Goal: Transaction & Acquisition: Subscribe to service/newsletter

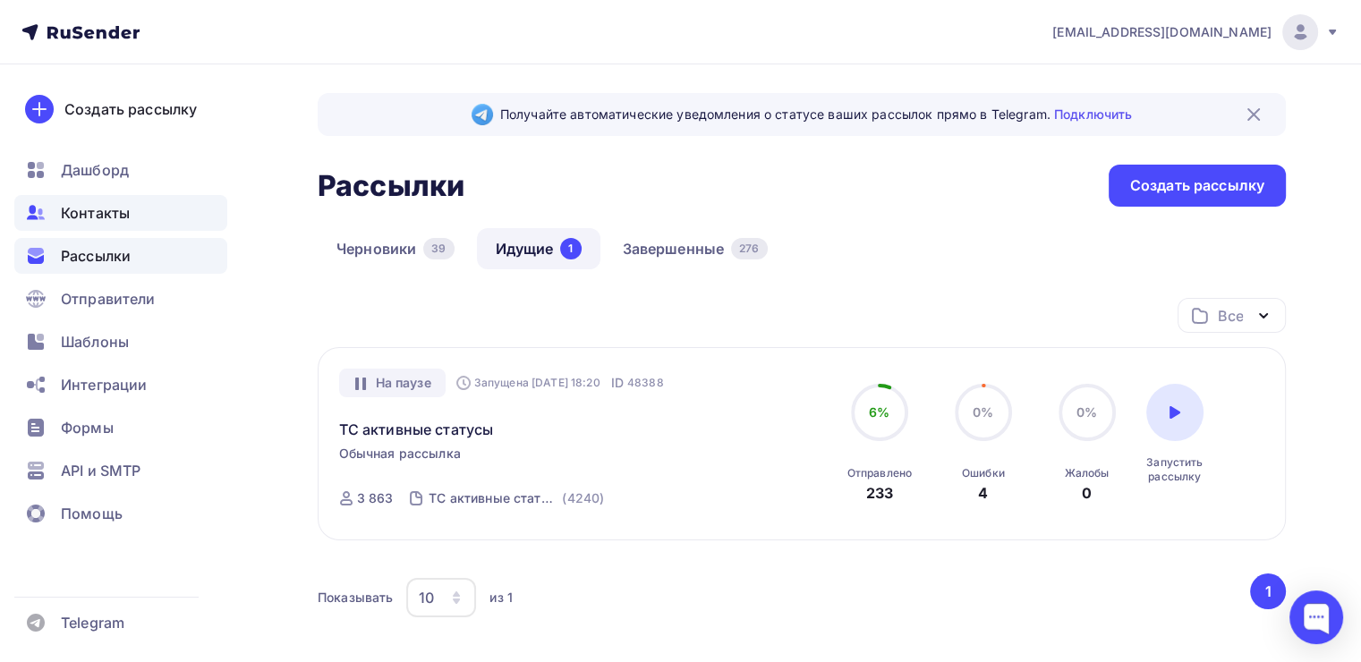
click at [167, 197] on div "Контакты" at bounding box center [120, 213] width 213 height 36
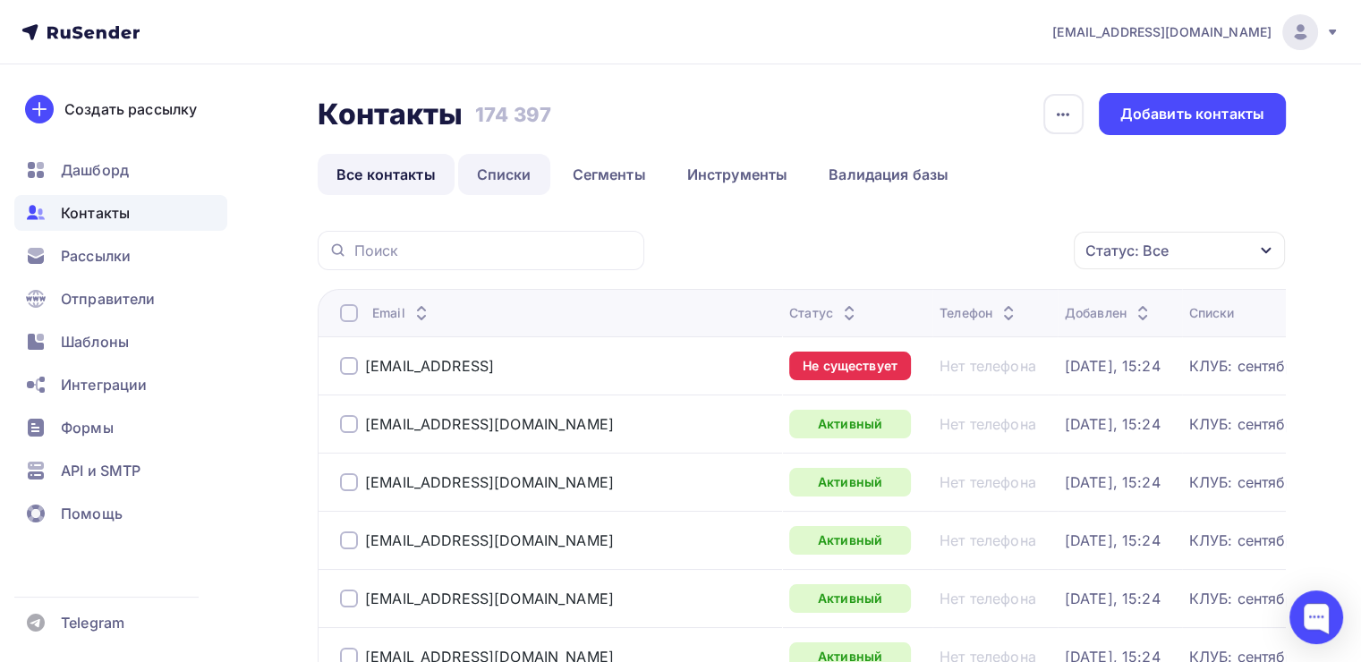
click at [514, 182] on link "Списки" at bounding box center [504, 174] width 92 height 41
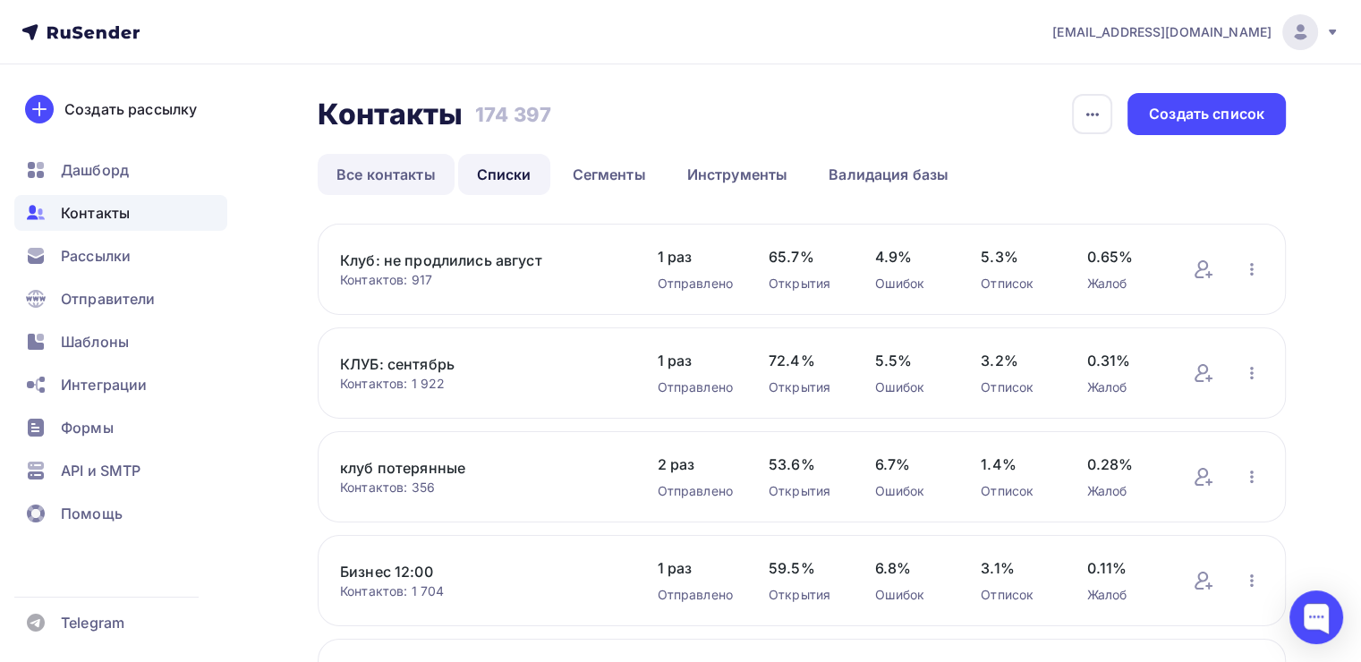
click at [431, 164] on link "Все контакты" at bounding box center [386, 174] width 137 height 41
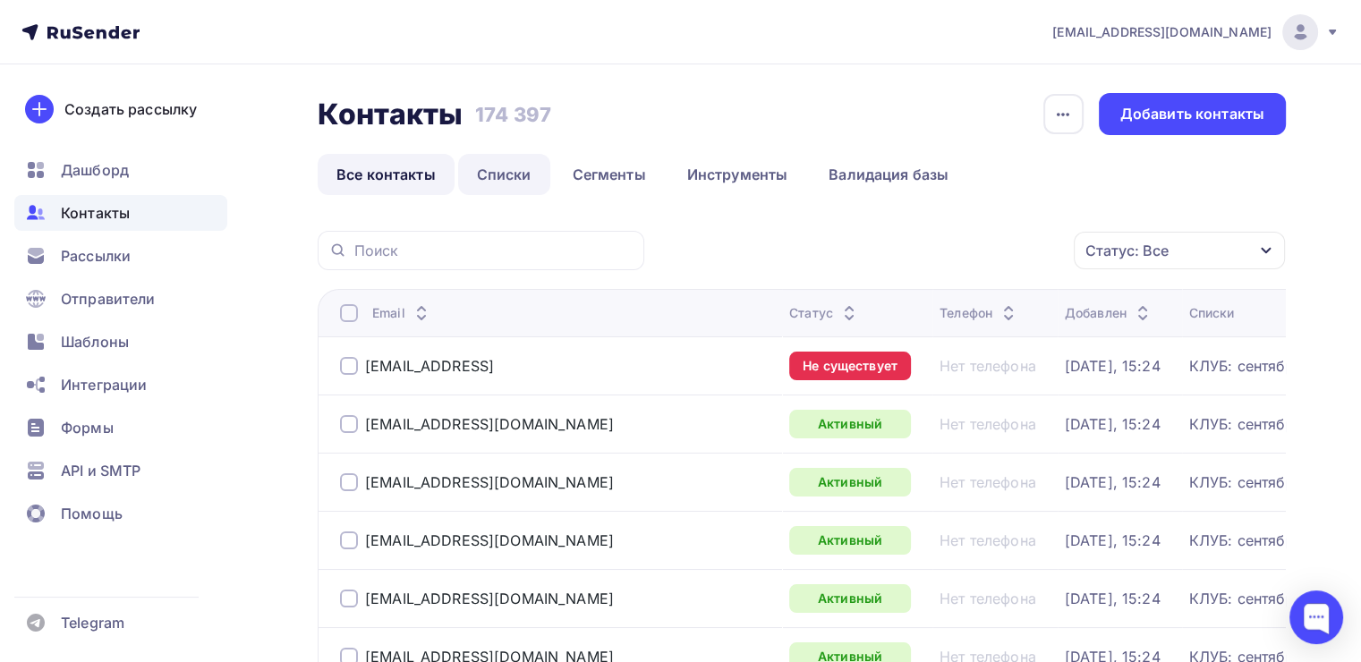
click at [522, 169] on link "Списки" at bounding box center [504, 174] width 92 height 41
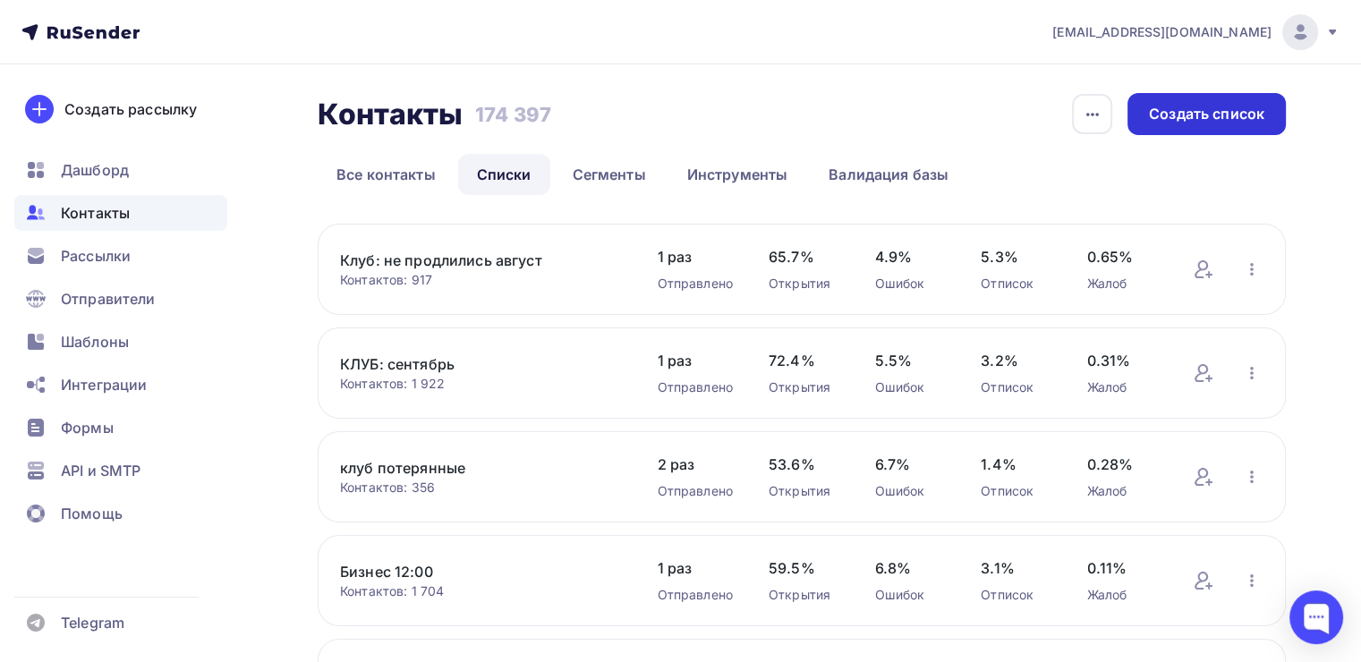
click at [1174, 120] on div "Создать список" at bounding box center [1206, 114] width 115 height 21
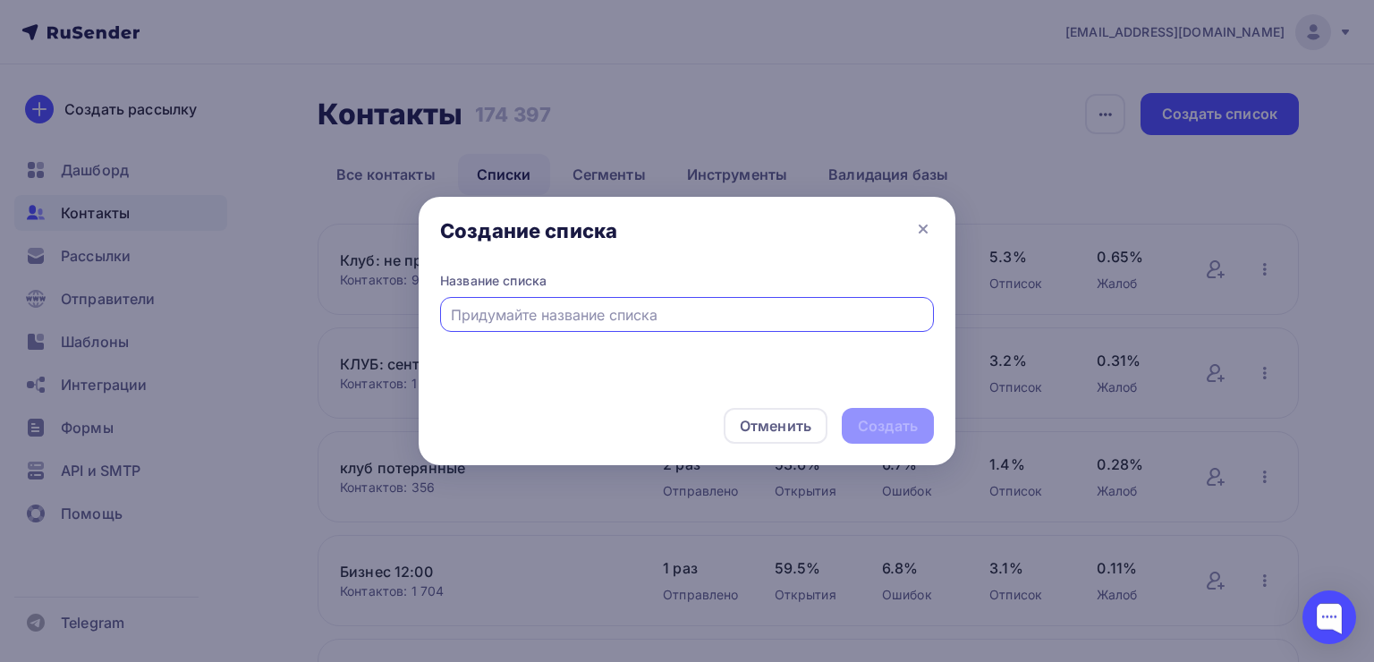
click at [559, 309] on input "text" at bounding box center [687, 314] width 473 height 21
type input "реги путь к себе"
click at [886, 433] on div "Создать" at bounding box center [888, 426] width 60 height 21
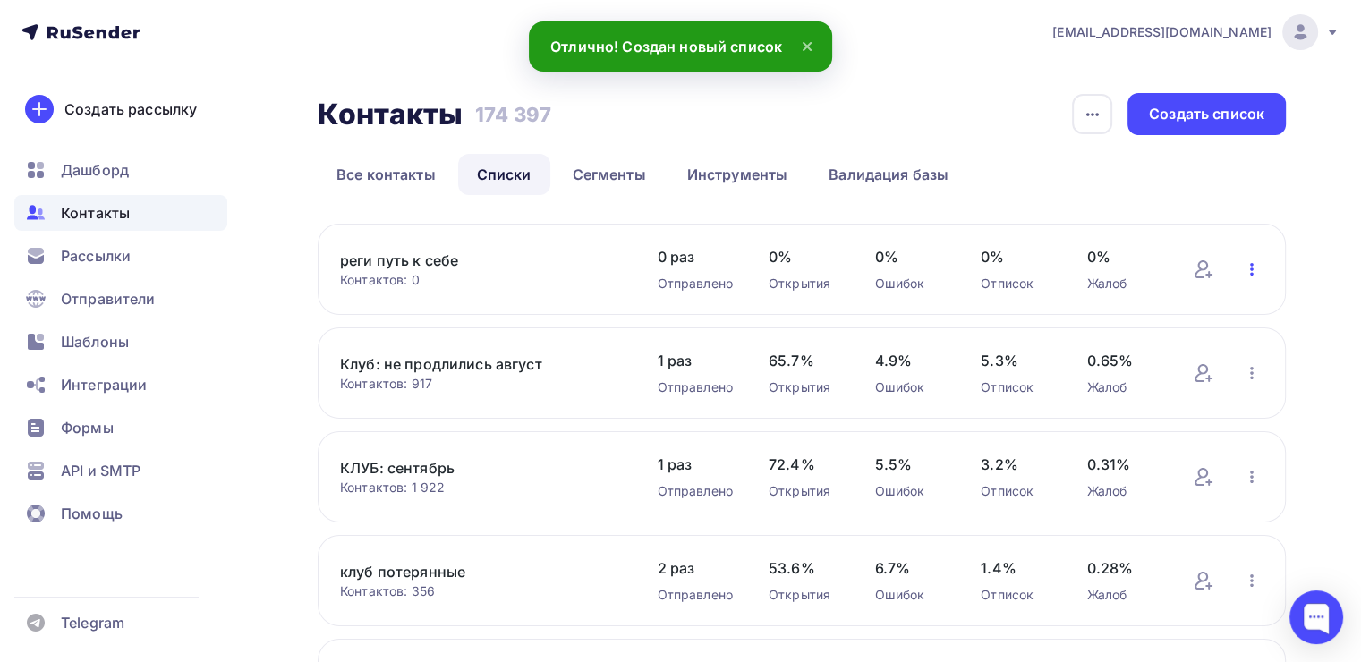
click at [1252, 267] on icon "button" at bounding box center [1251, 269] width 21 height 21
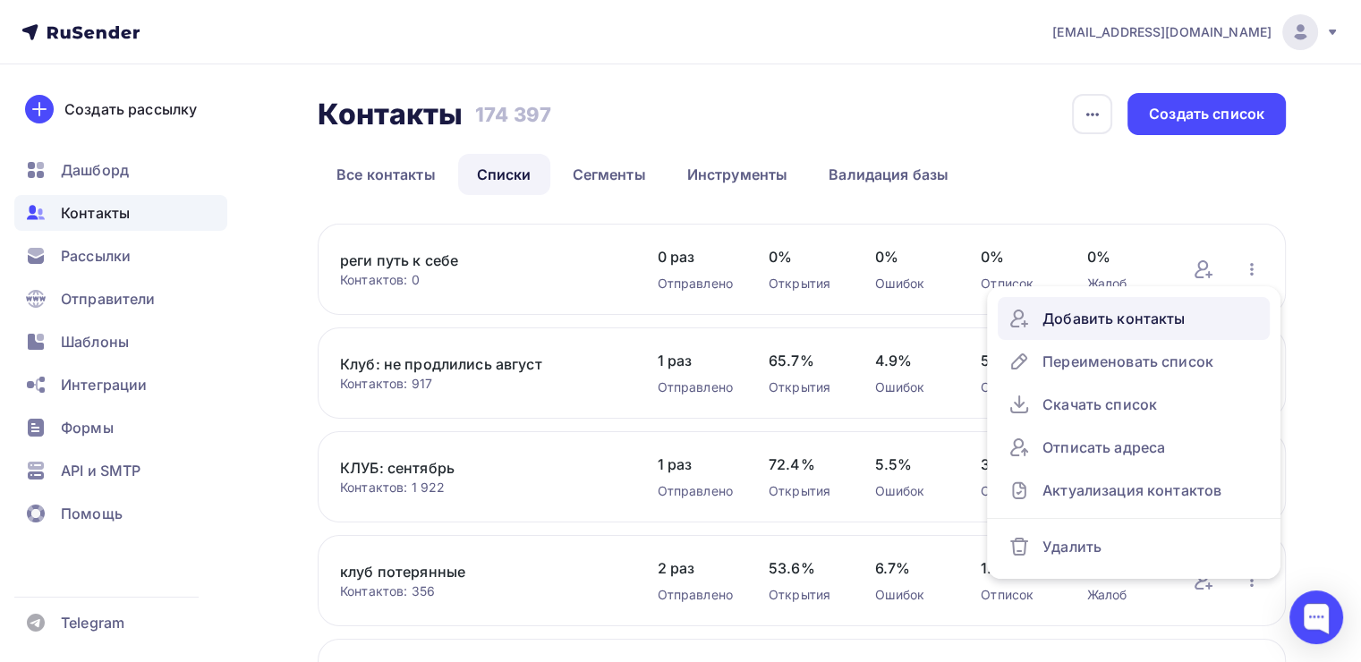
drag, startPoint x: 1252, startPoint y: 267, endPoint x: 1110, endPoint y: 314, distance: 149.9
click at [1240, 281] on div "Добавить контакты Переименовать список Скачать список Отписать адреса Актуализа…" at bounding box center [1251, 269] width 23 height 23
click at [1110, 314] on div "Добавить контакты" at bounding box center [1133, 318] width 250 height 29
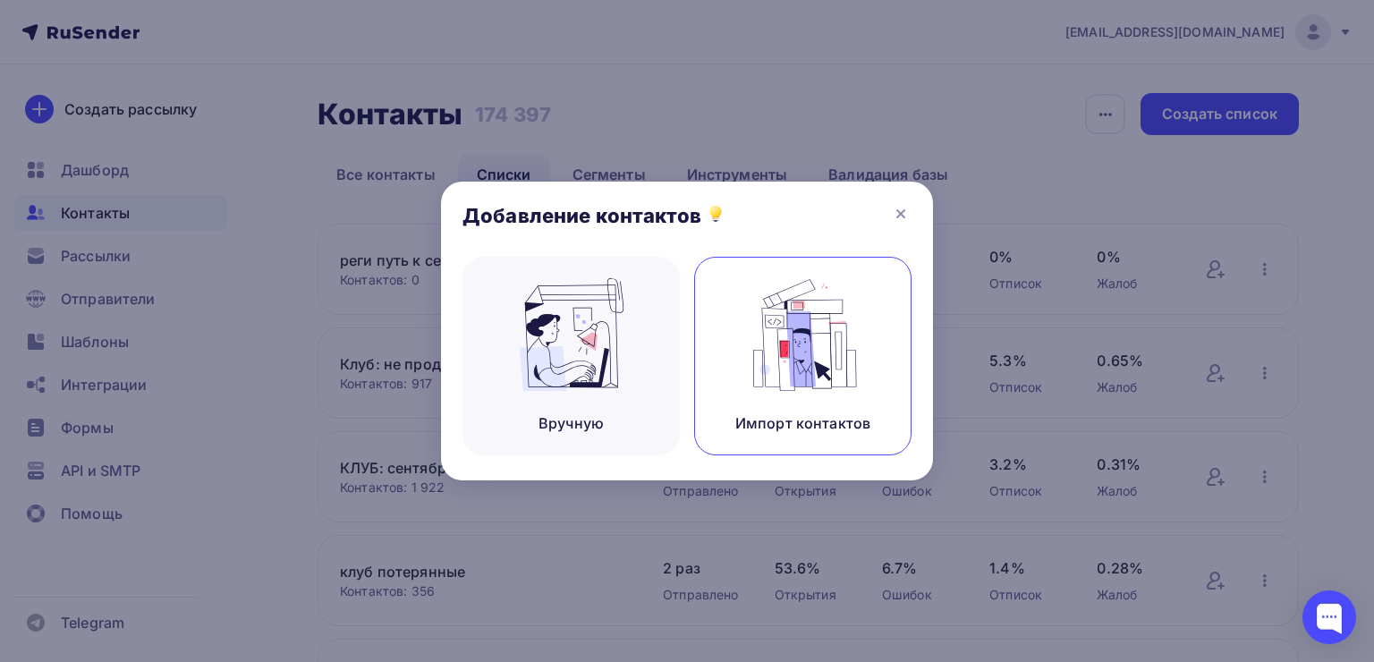
click at [824, 322] on img at bounding box center [803, 334] width 120 height 113
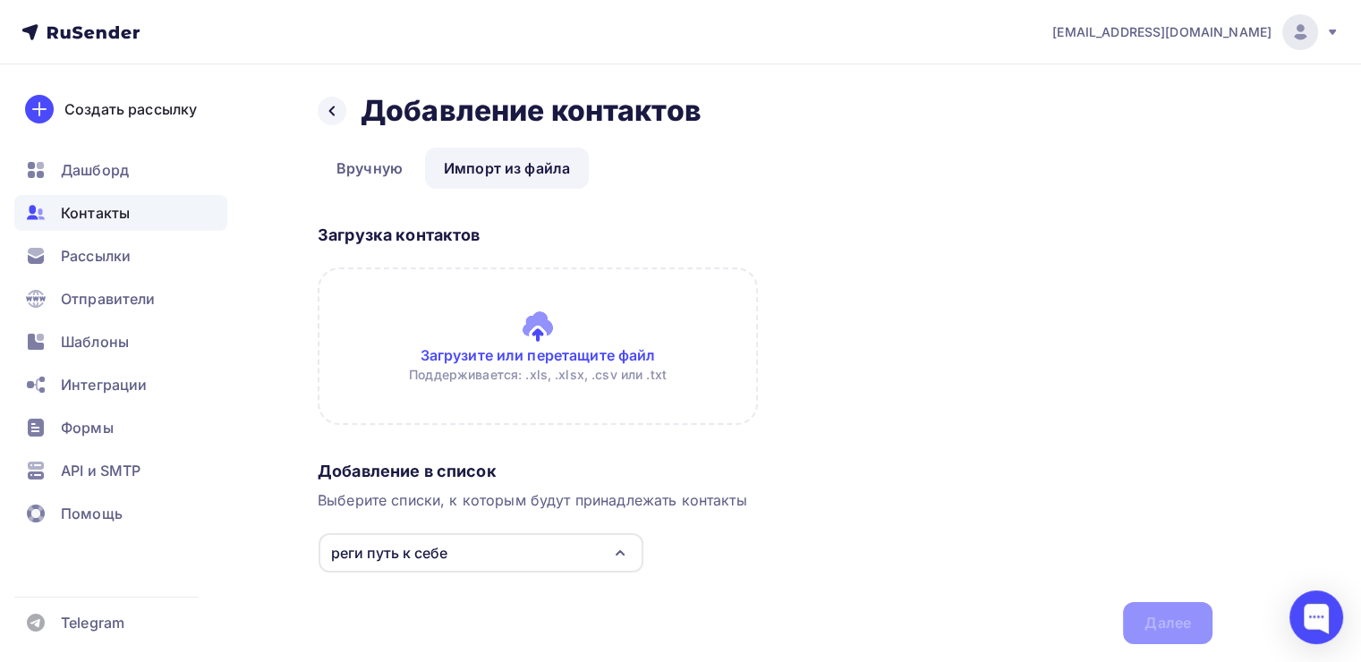
click at [598, 346] on input "file" at bounding box center [538, 345] width 440 height 157
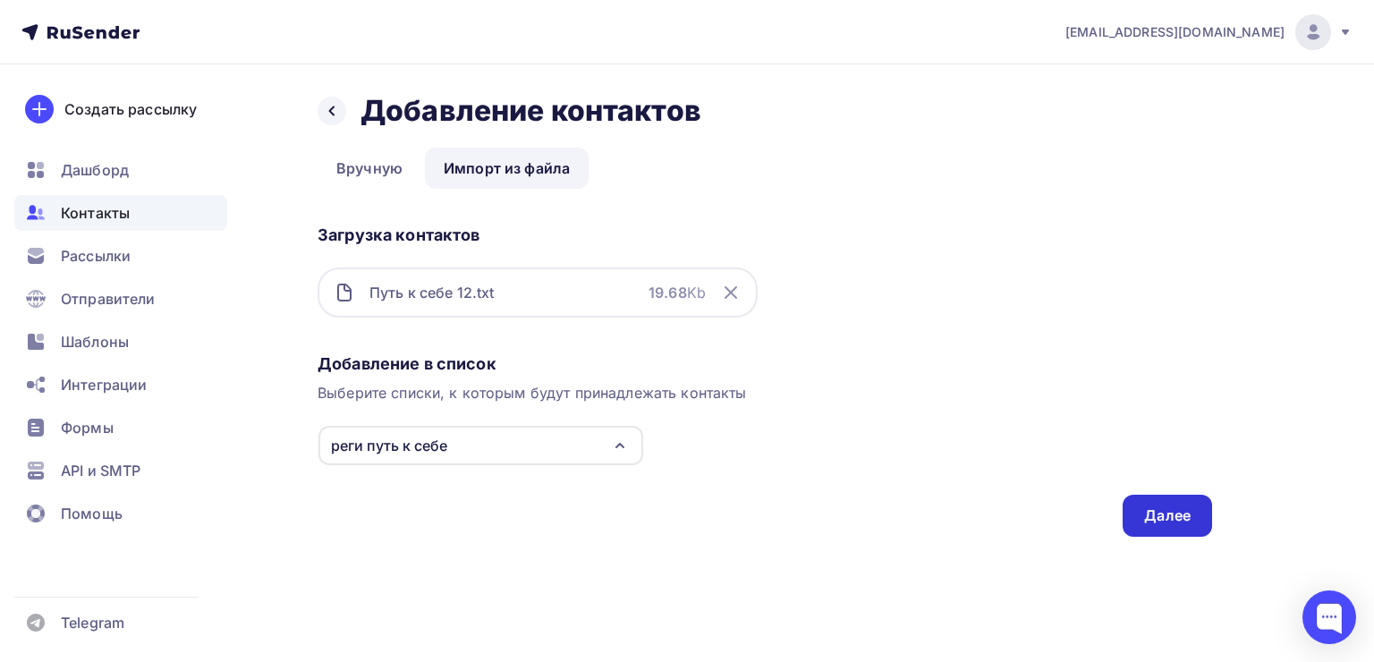
click at [1135, 508] on div "Далее" at bounding box center [1167, 516] width 89 height 42
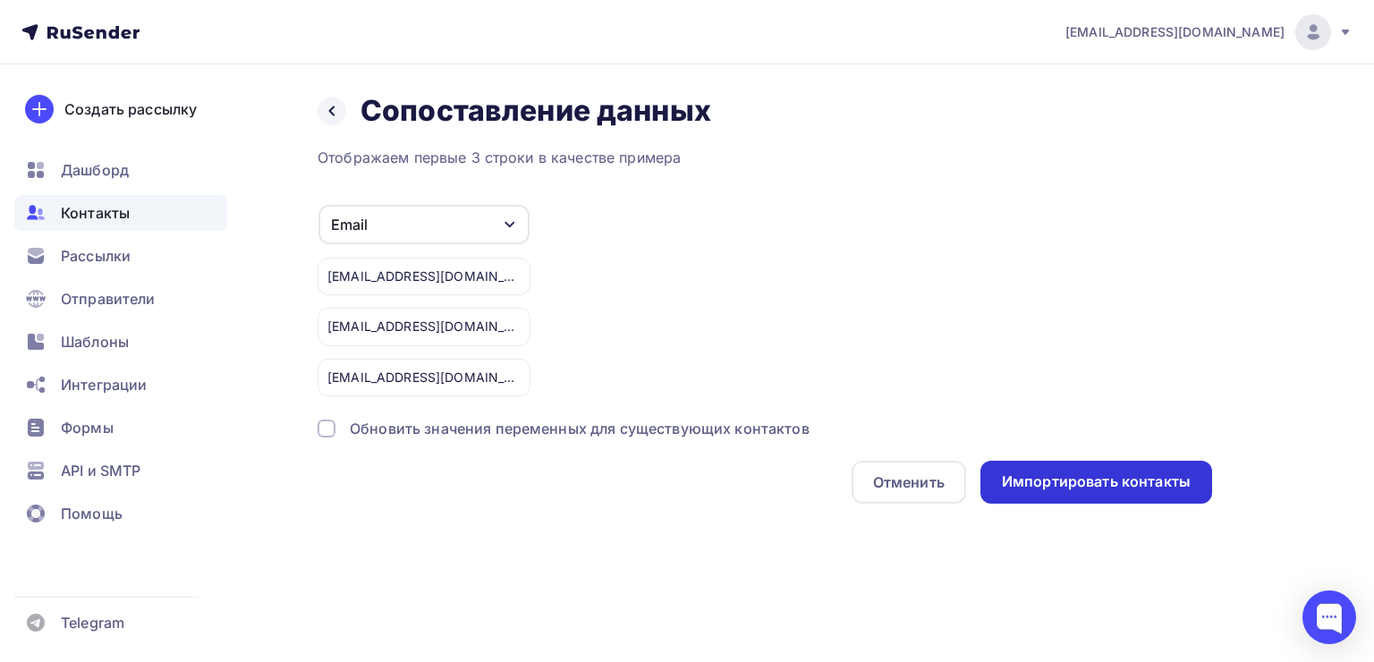
click at [1103, 479] on div "Импортировать контакты" at bounding box center [1096, 481] width 189 height 21
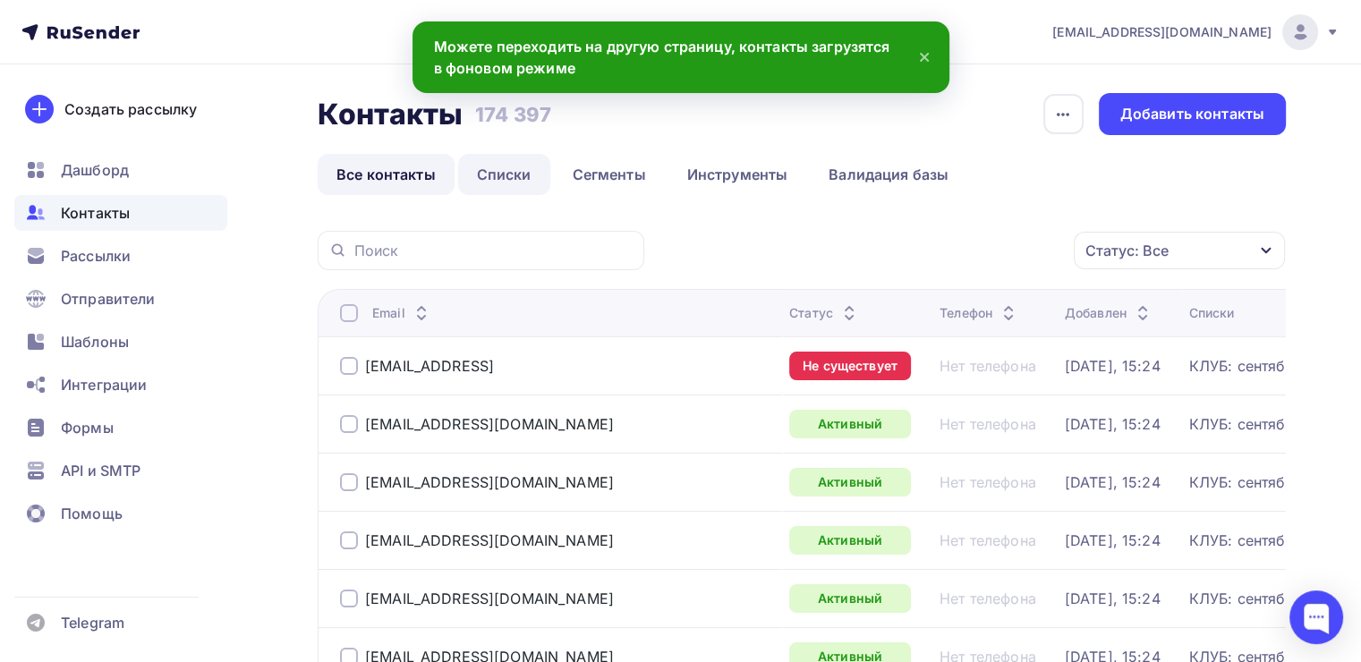
click at [522, 182] on link "Списки" at bounding box center [504, 174] width 92 height 41
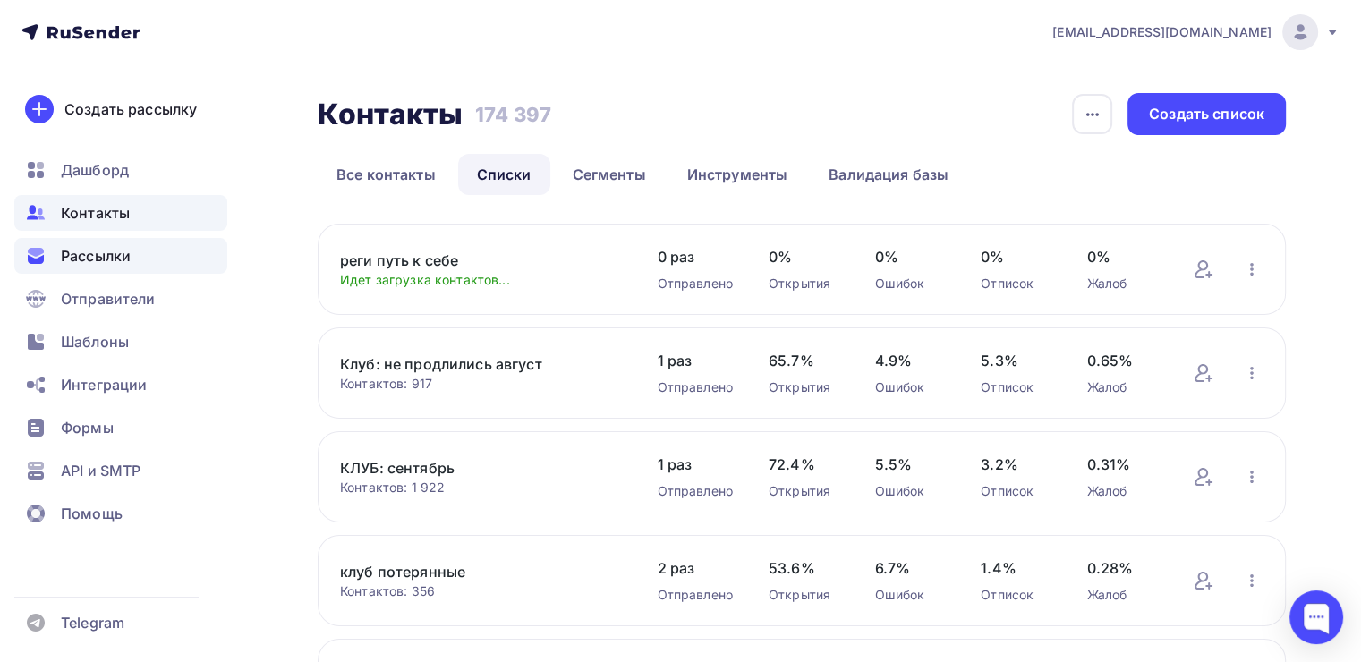
click at [94, 243] on div "Рассылки" at bounding box center [120, 256] width 213 height 36
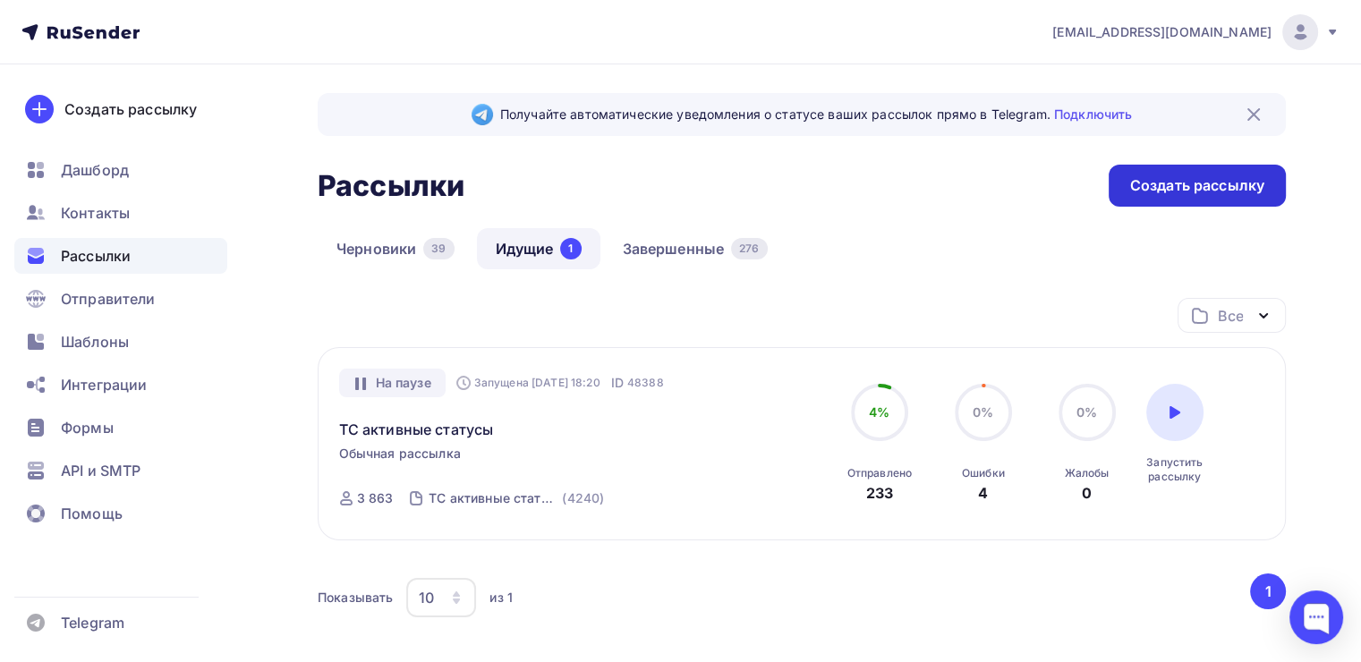
click at [1142, 200] on div "Создать рассылку" at bounding box center [1196, 186] width 177 height 42
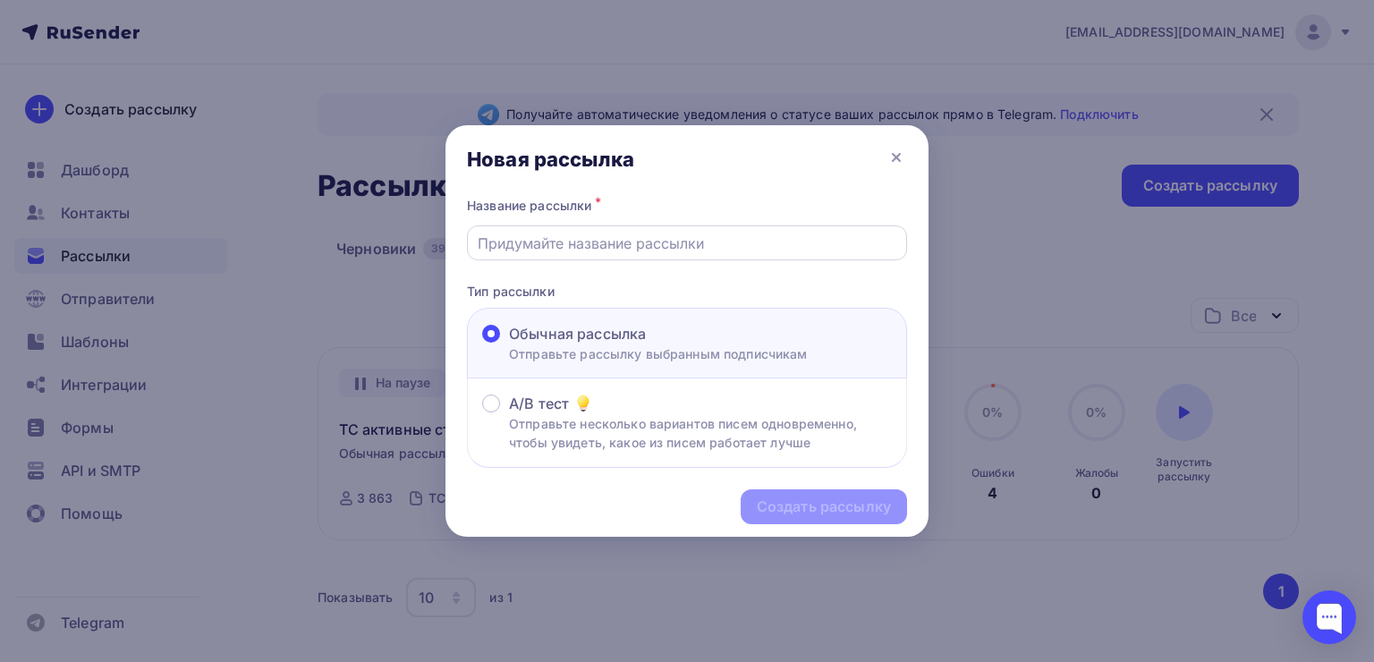
click at [611, 251] on input "text" at bounding box center [688, 243] width 420 height 21
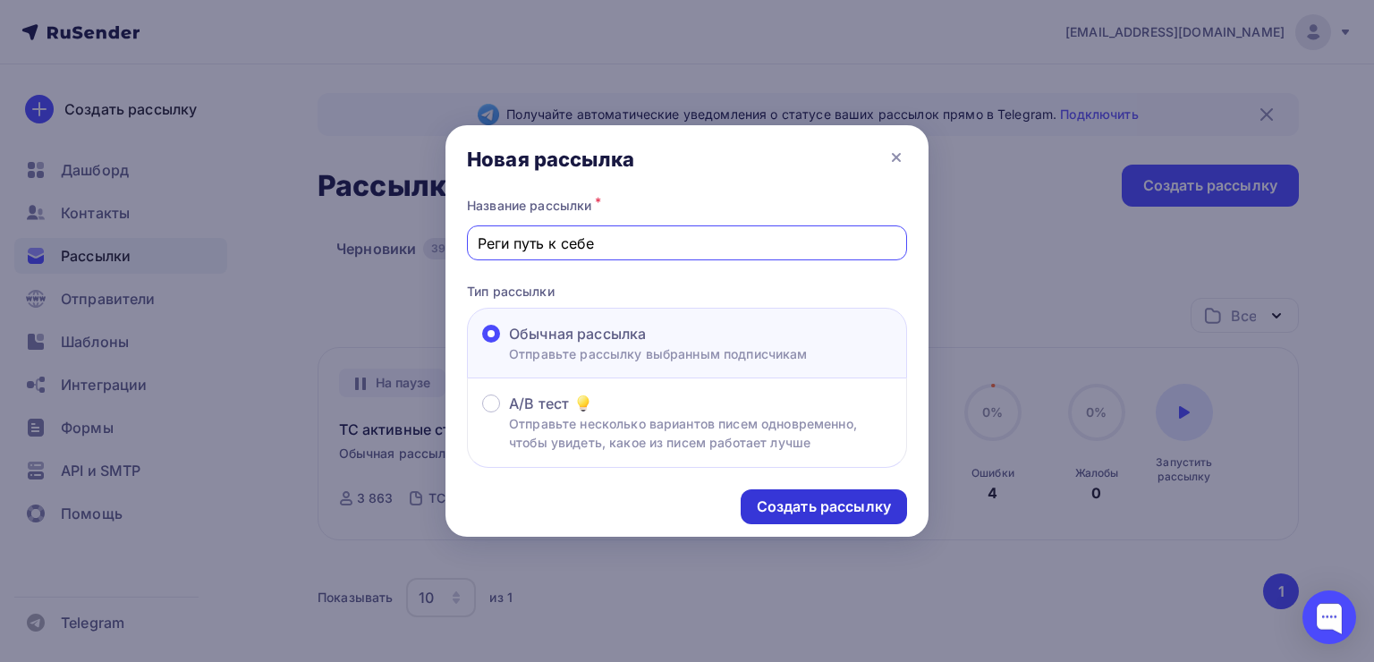
type input "Реги путь к себе"
click at [773, 490] on div "Создать рассылку" at bounding box center [824, 506] width 166 height 35
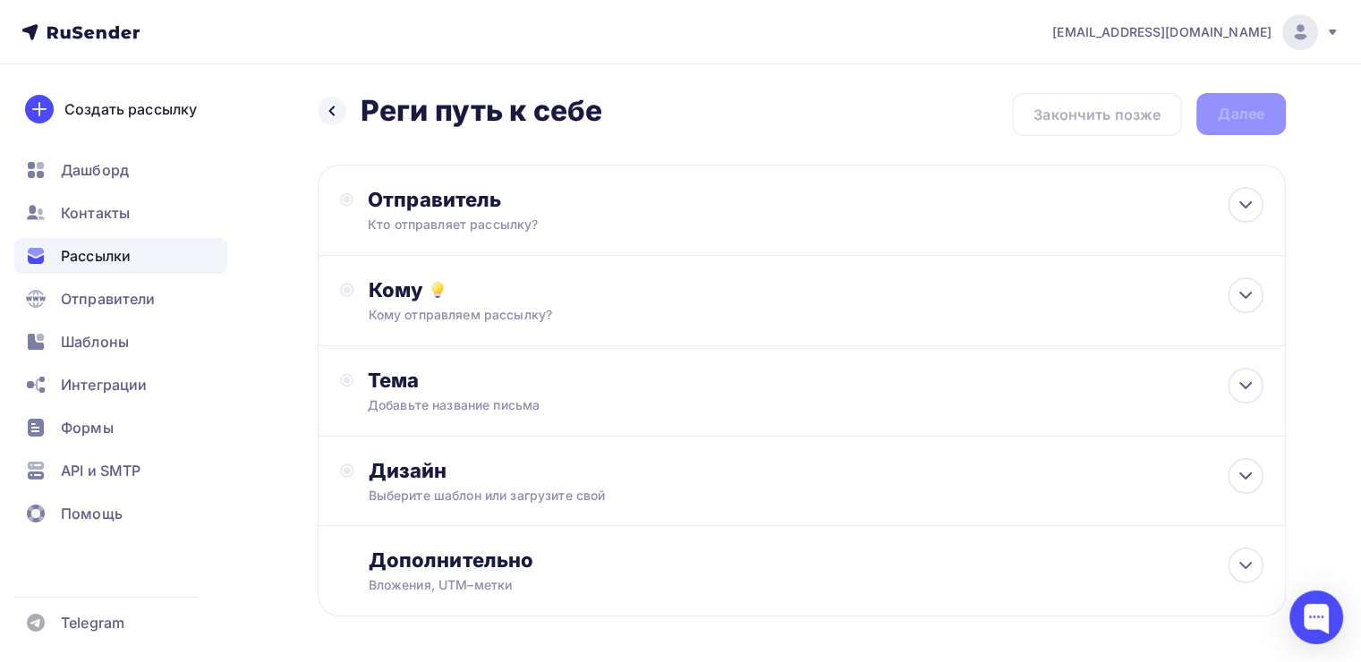
scroll to position [68, 0]
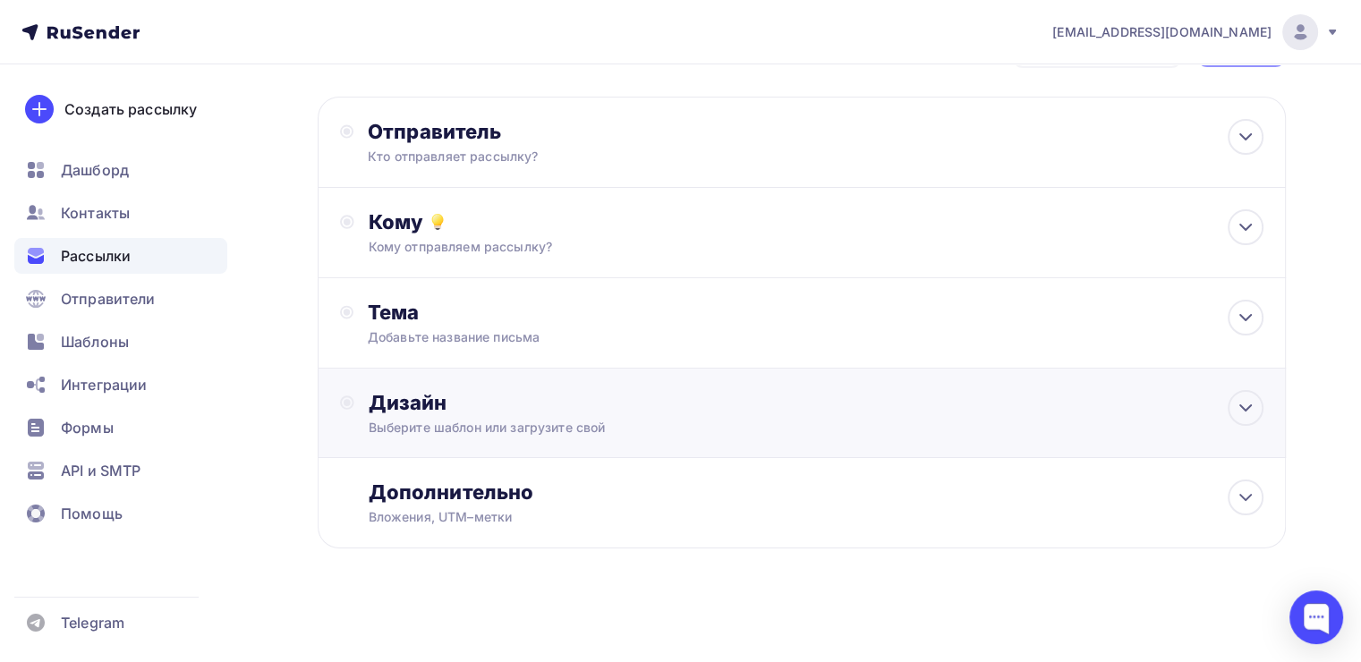
click at [811, 395] on div "Дизайн" at bounding box center [816, 402] width 894 height 25
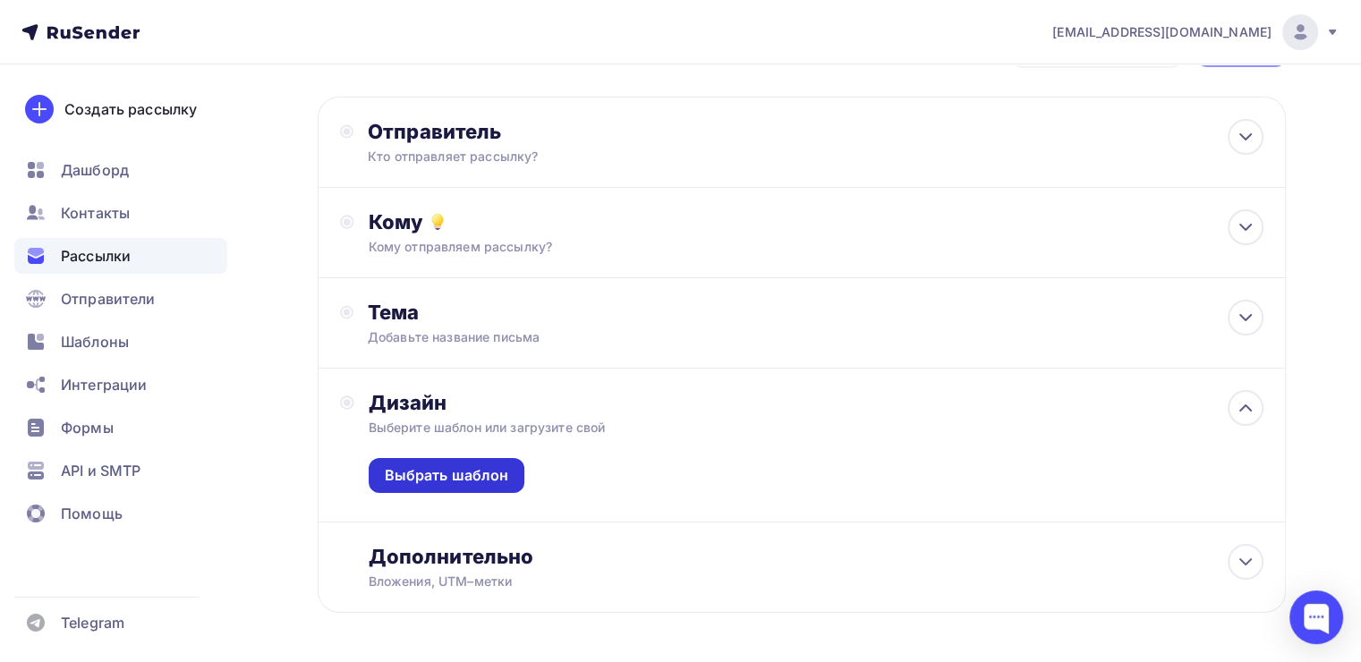
click at [513, 465] on div "Выбрать шаблон" at bounding box center [447, 475] width 157 height 35
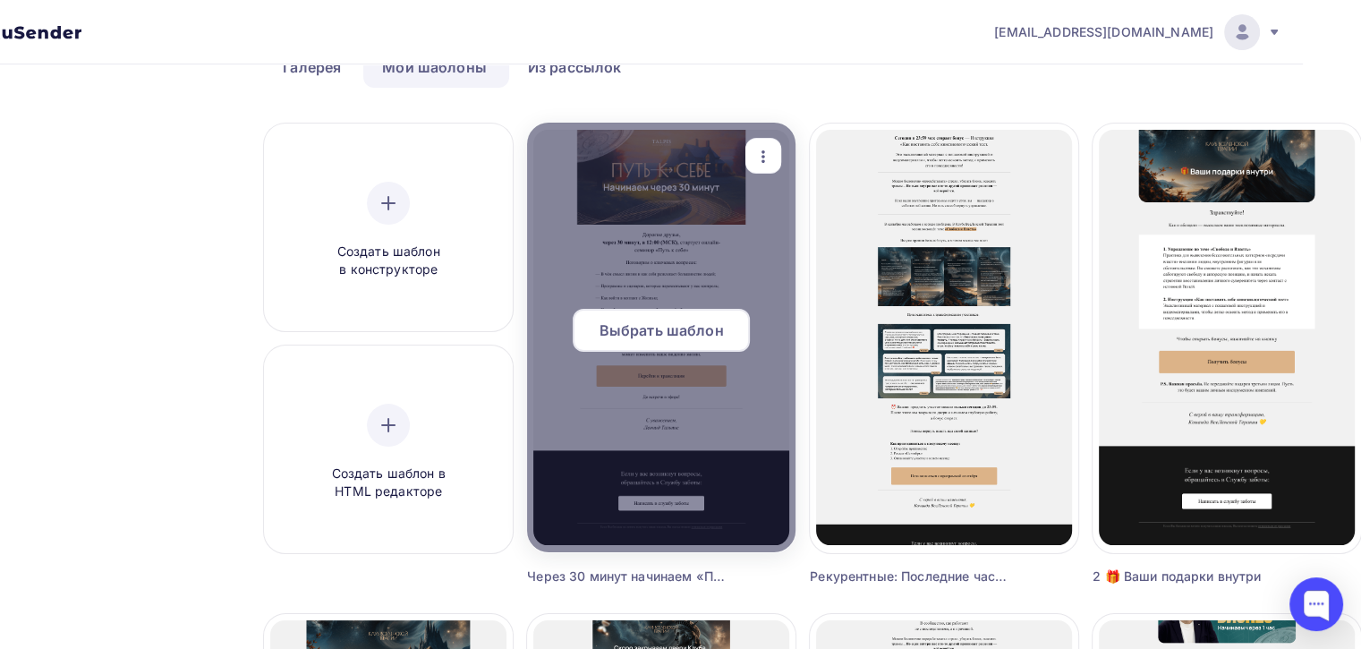
scroll to position [111, 58]
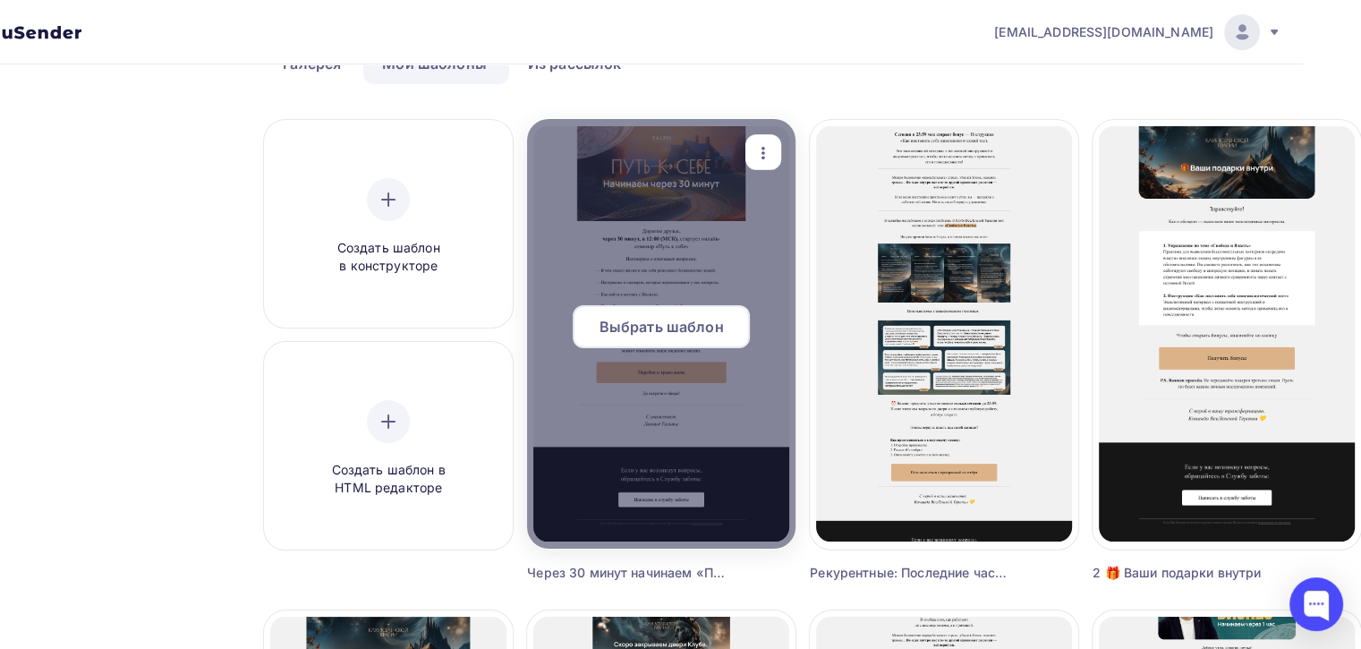
click at [649, 329] on span "Выбрать шаблон" at bounding box center [661, 326] width 124 height 21
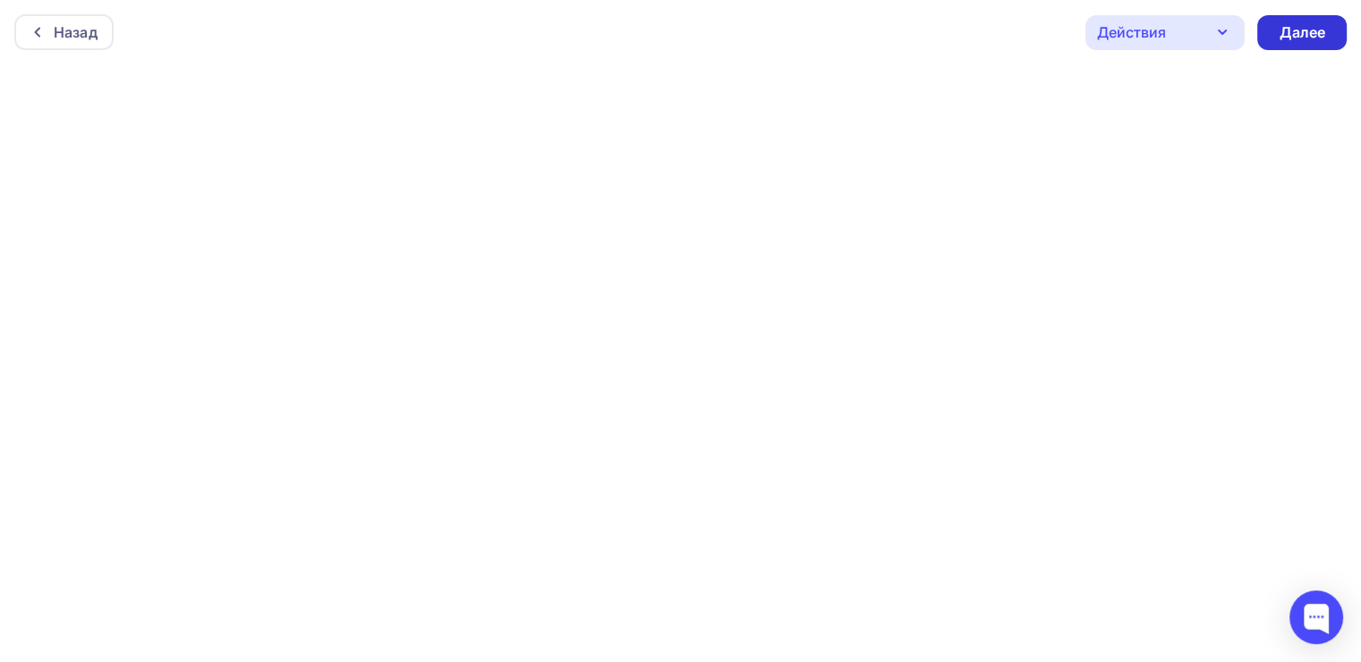
click at [1303, 38] on div "Далее" at bounding box center [1301, 32] width 47 height 21
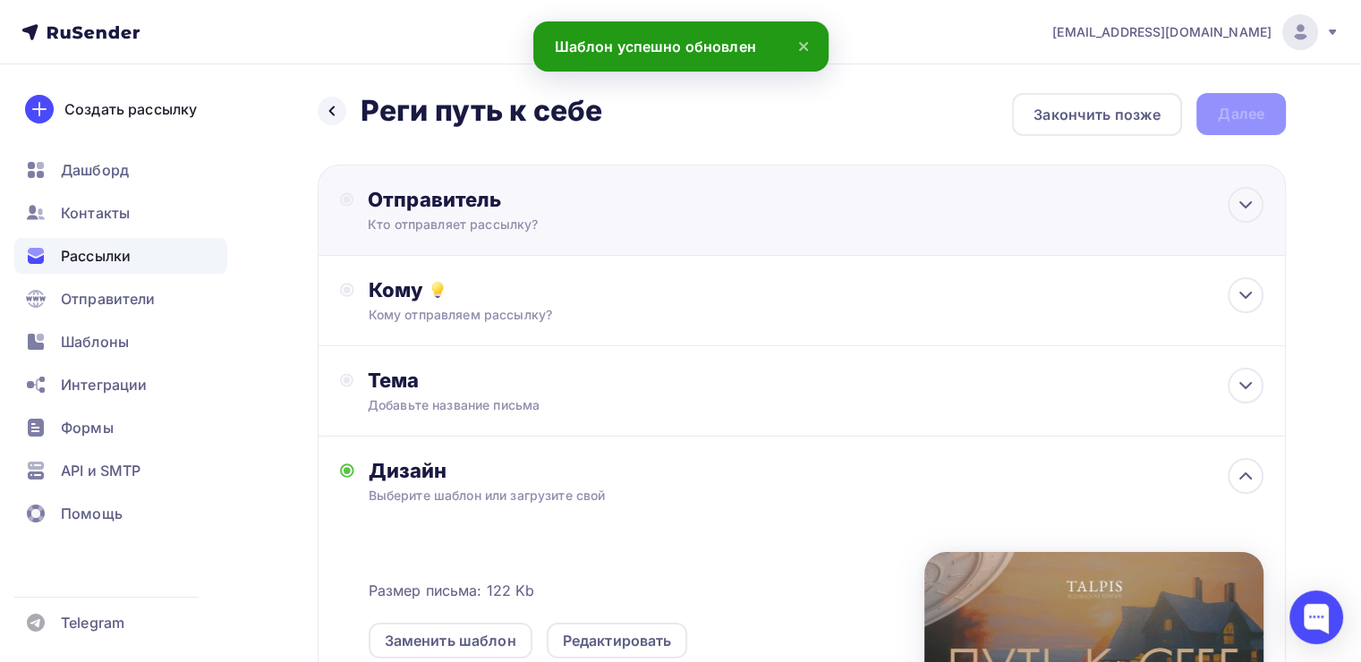
click at [781, 195] on div "Отправитель Кто отправляет рассылку? Email * tech@newlightconsult.com info@ut-n…" at bounding box center [802, 210] width 968 height 91
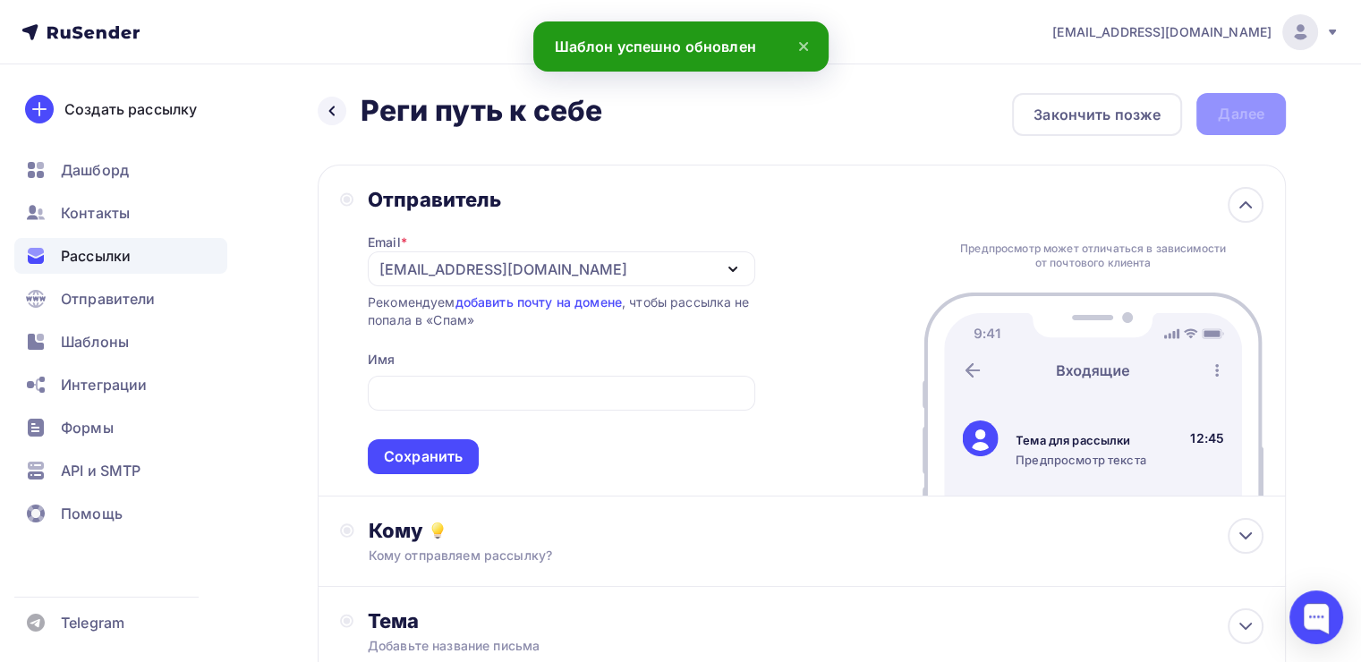
click at [762, 232] on div "Отправитель Email * tech@newlightconsult.com info@ut-newlightconsult.com no-rep…" at bounding box center [802, 331] width 968 height 332
click at [701, 272] on div "[EMAIL_ADDRESS][DOMAIN_NAME]" at bounding box center [561, 268] width 387 height 35
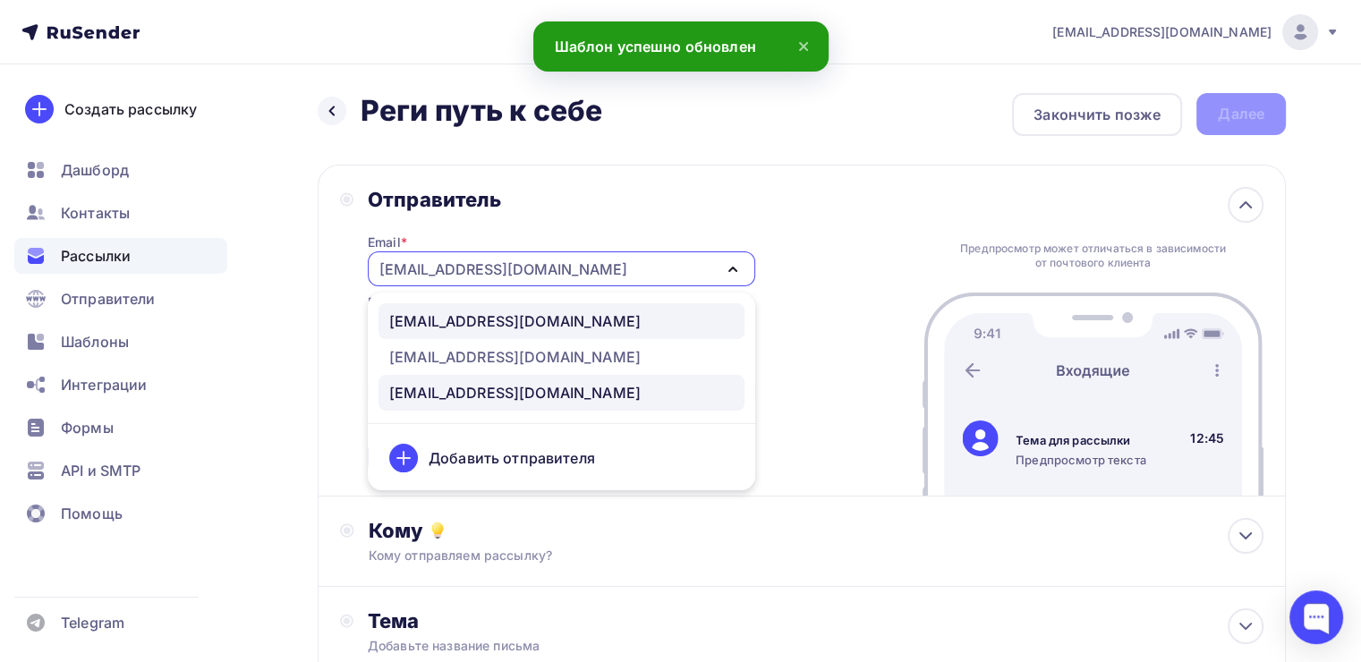
click at [564, 318] on div "info@ut-newlightconsult.com" at bounding box center [514, 320] width 251 height 21
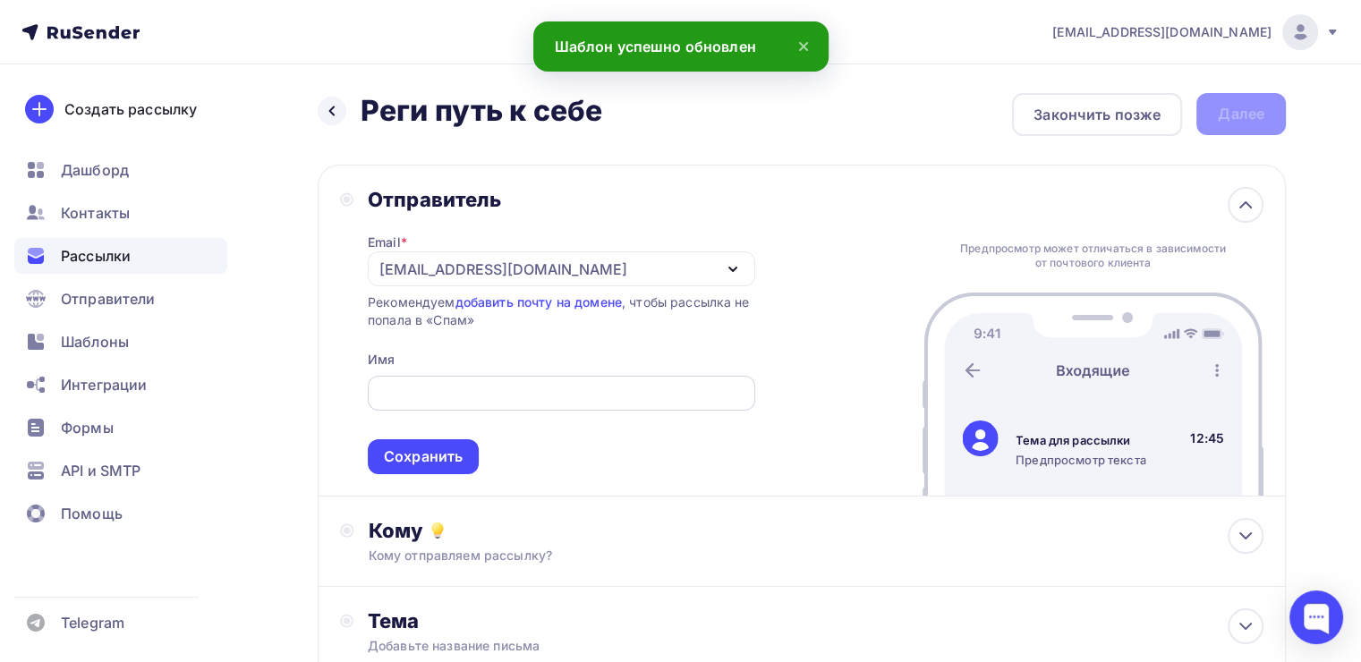
click at [493, 388] on input "text" at bounding box center [560, 393] width 367 height 21
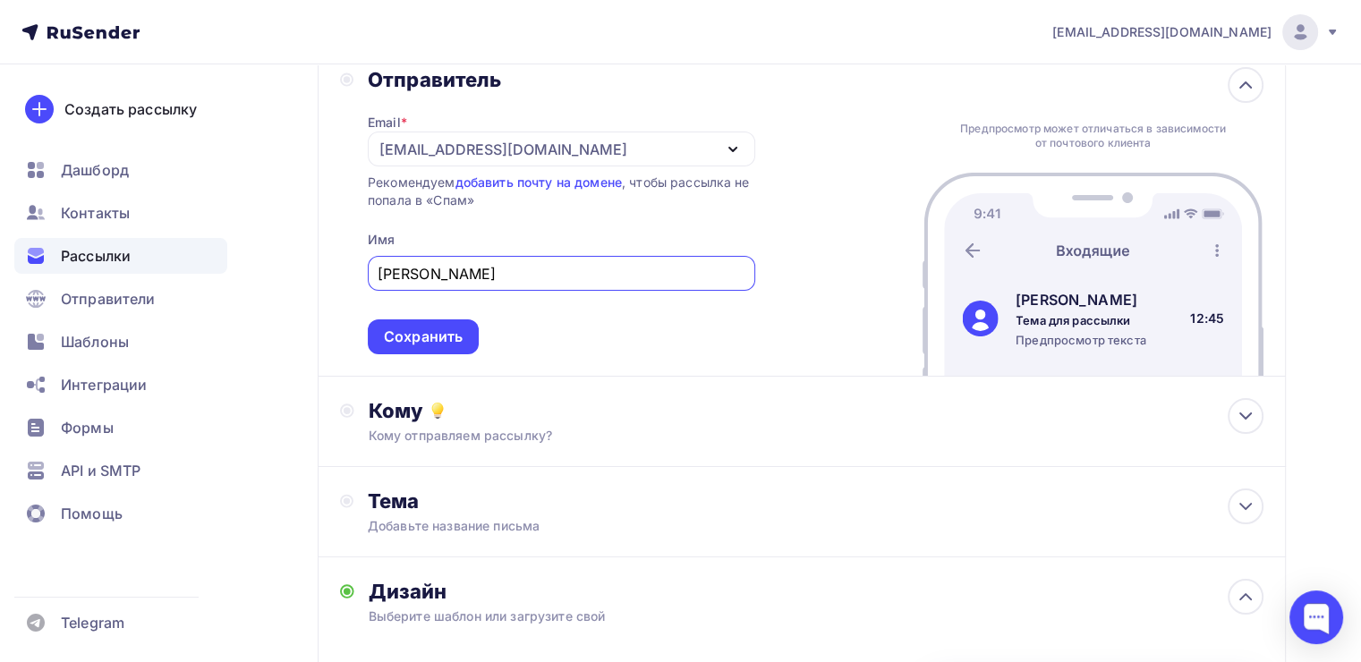
scroll to position [121, 0]
type input "Леонид Тальпис"
click at [450, 342] on div "Сохранить" at bounding box center [423, 336] width 79 height 21
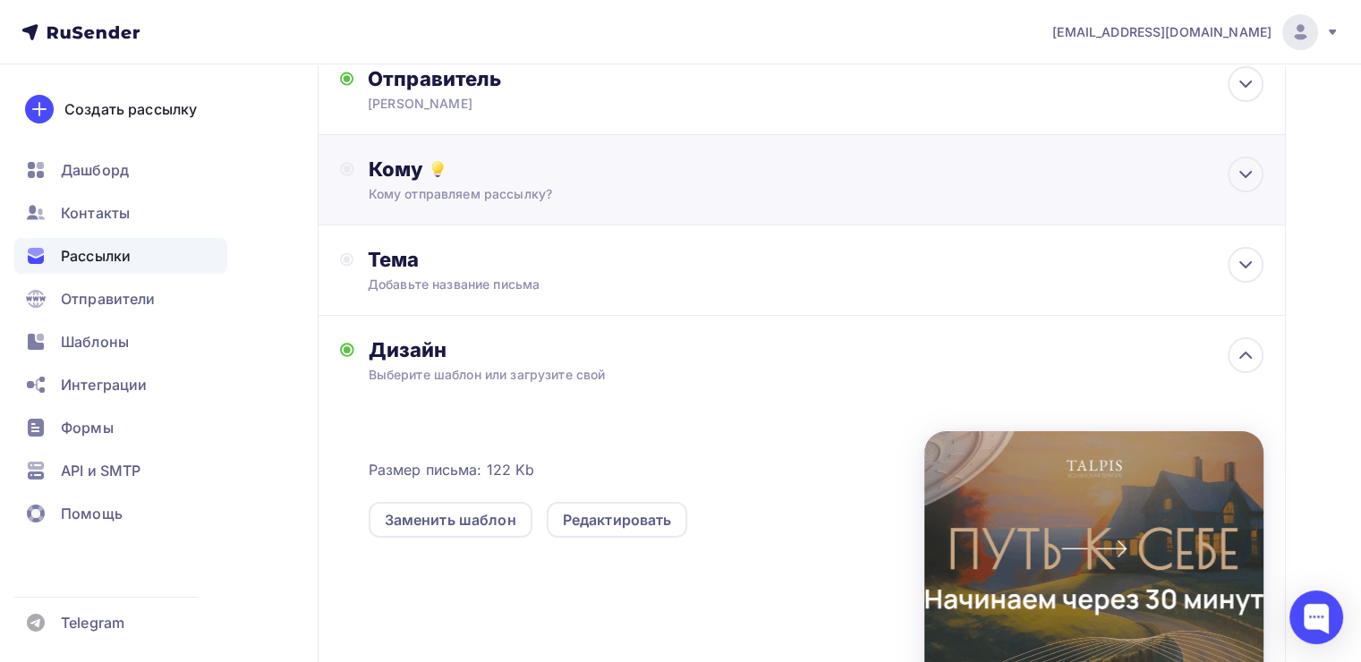
click at [551, 165] on div "Кому" at bounding box center [816, 169] width 894 height 25
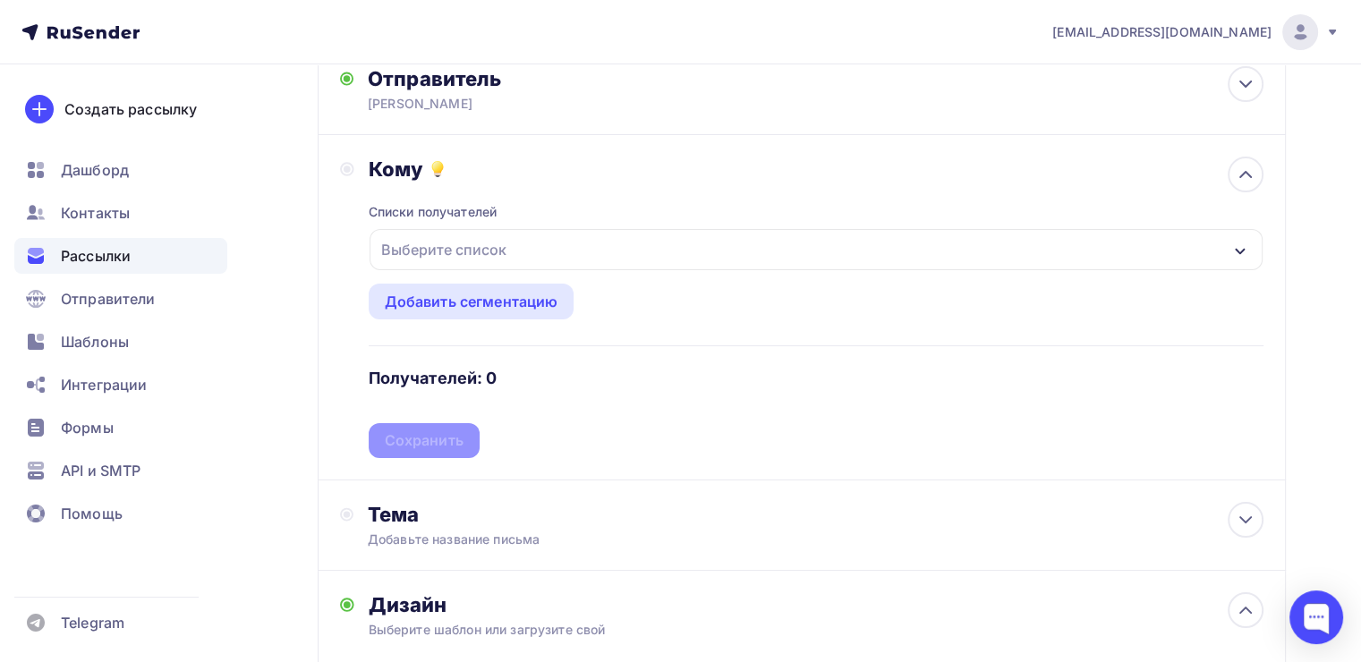
click at [513, 245] on div "Выберите список" at bounding box center [815, 249] width 893 height 41
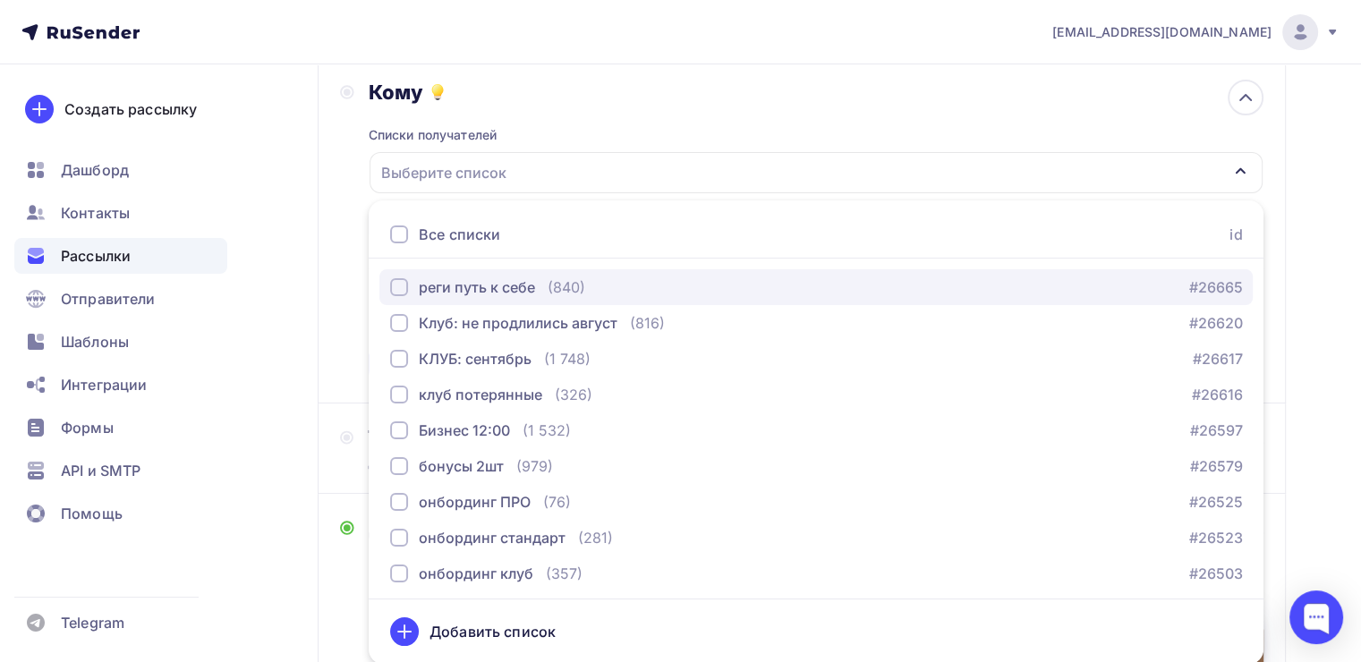
click at [394, 279] on div "button" at bounding box center [399, 287] width 18 height 18
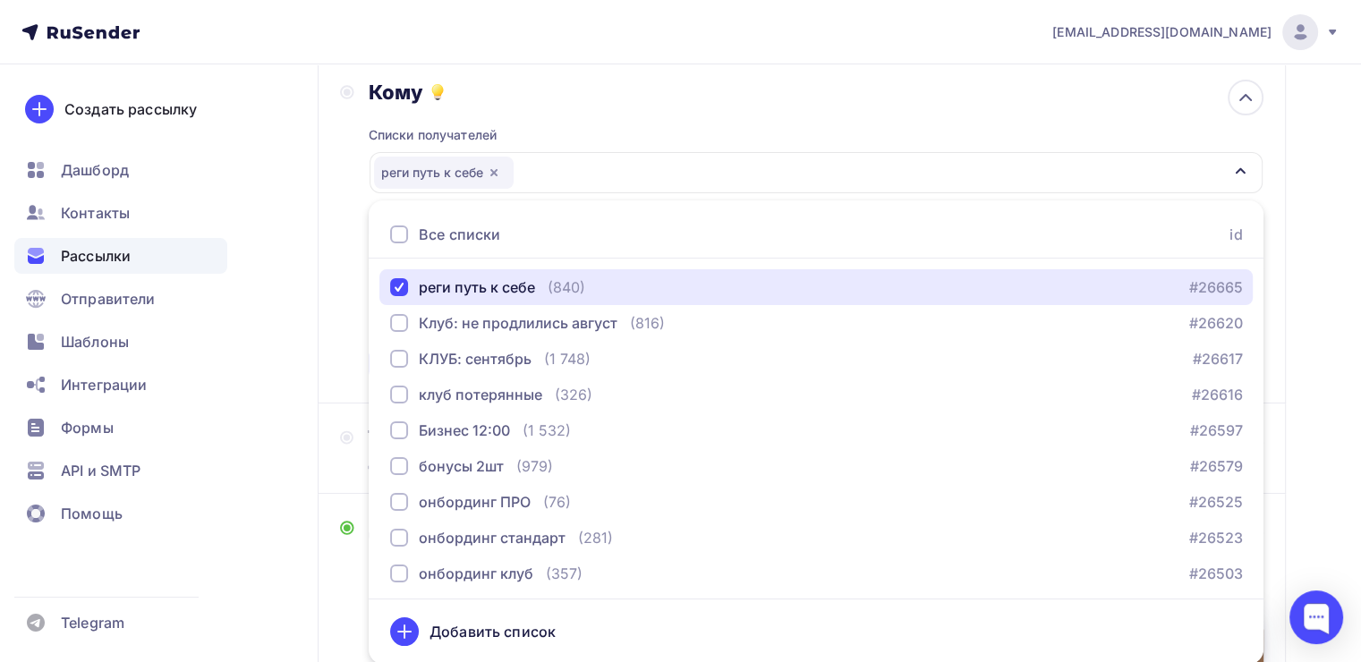
click at [1224, 161] on div "реги путь к себе" at bounding box center [815, 172] width 893 height 41
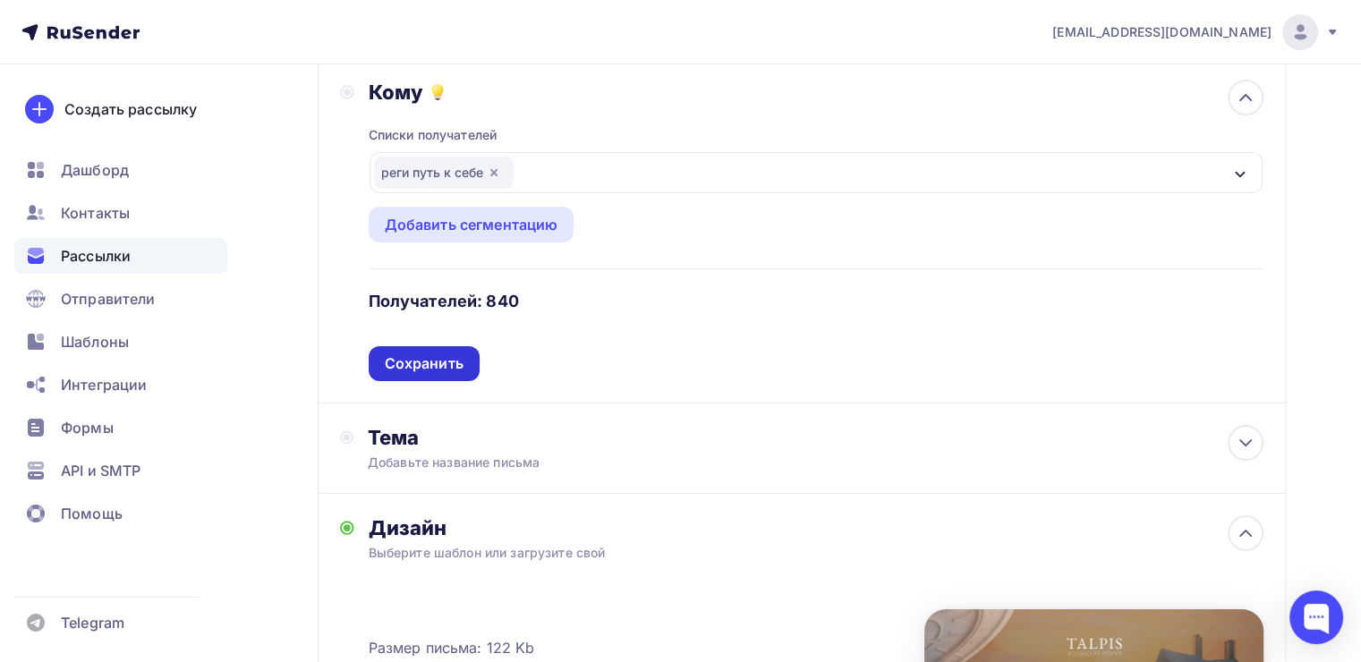
click at [446, 361] on div "Сохранить" at bounding box center [424, 363] width 79 height 21
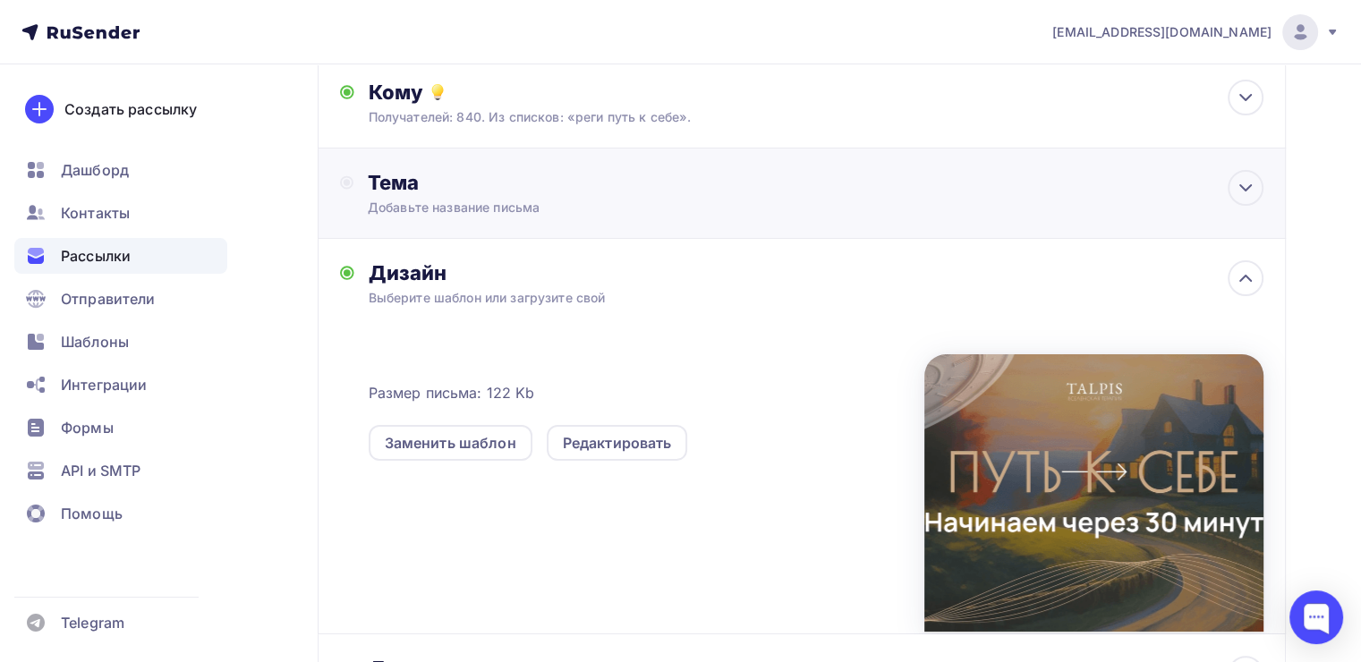
click at [556, 209] on div "Добавьте название письма" at bounding box center [527, 208] width 318 height 18
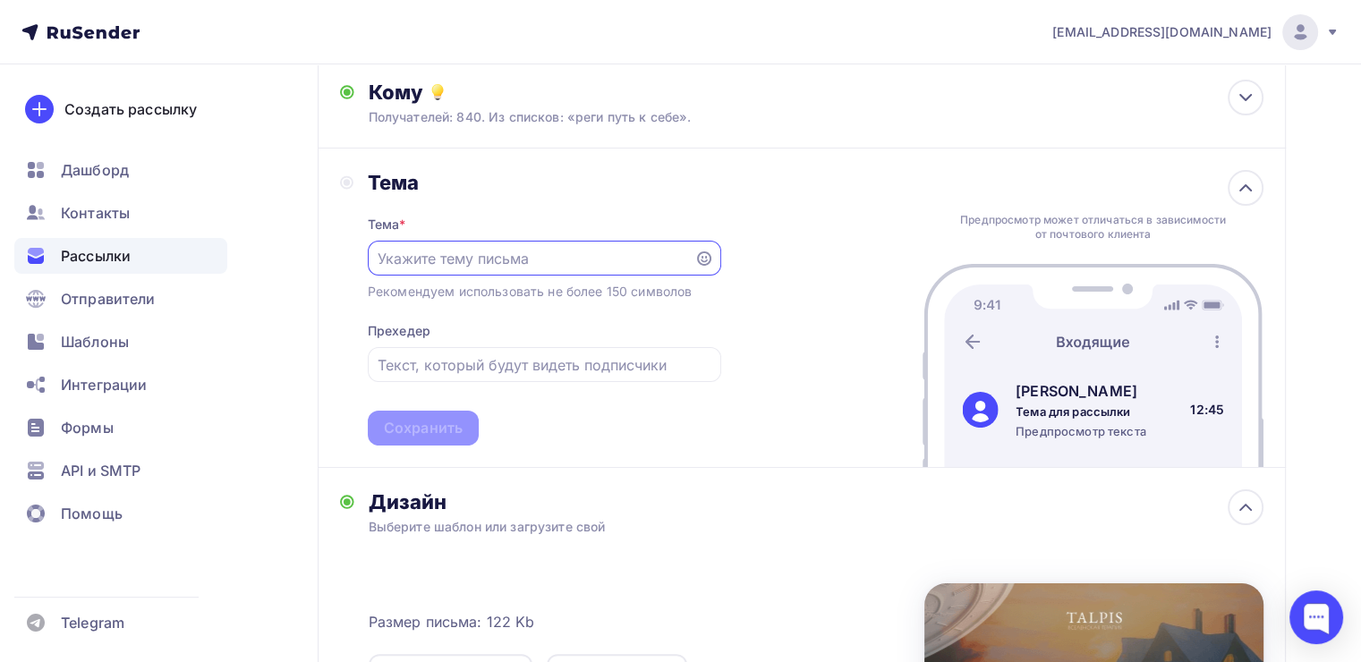
scroll to position [0, 0]
paste input "Через 30 минут начинаем «Путь к себе»"
type input "Через 30 минут начинаем «Путь к себе»"
click at [400, 408] on div "Тема * Через 30 минут начинаем «Путь к себе» Рекомендуем использовать не более …" at bounding box center [544, 320] width 353 height 251
click at [423, 441] on div "Сохранить" at bounding box center [423, 428] width 111 height 35
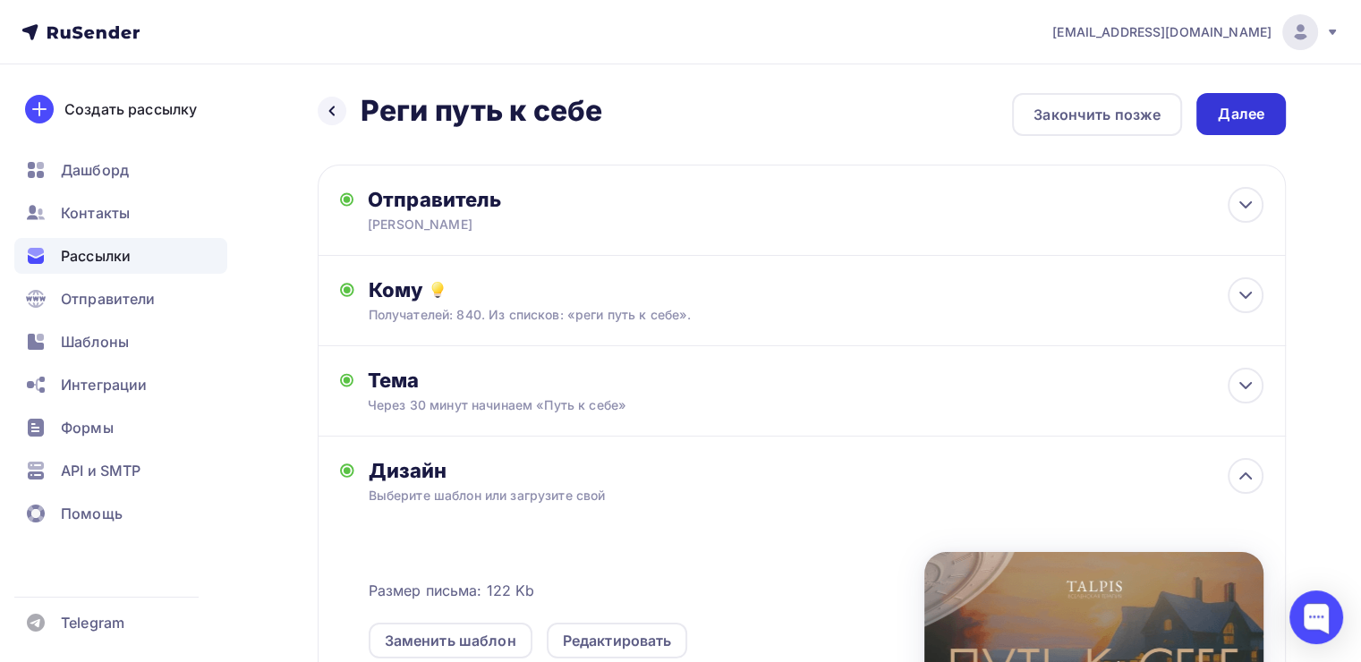
click at [1231, 113] on div "Далее" at bounding box center [1240, 114] width 47 height 21
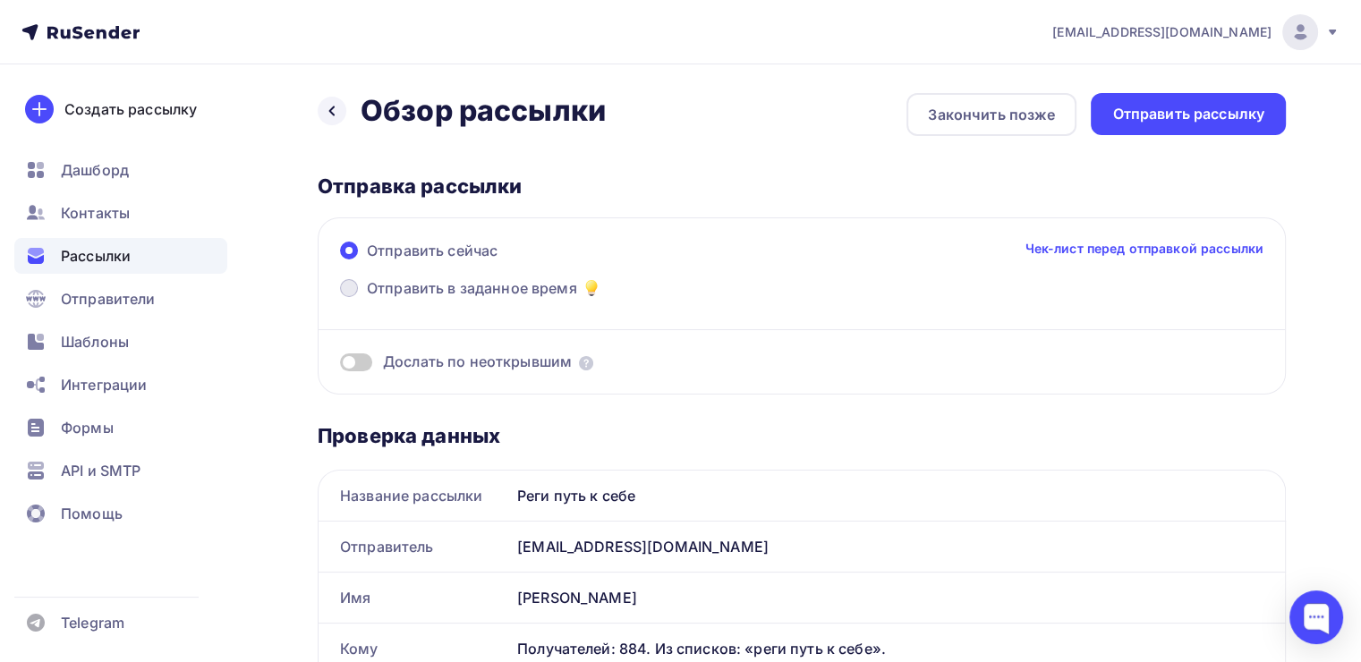
click at [358, 283] on label "Отправить в заданное время" at bounding box center [471, 289] width 262 height 25
click at [367, 299] on input "Отправить в заданное время" at bounding box center [367, 299] width 0 height 0
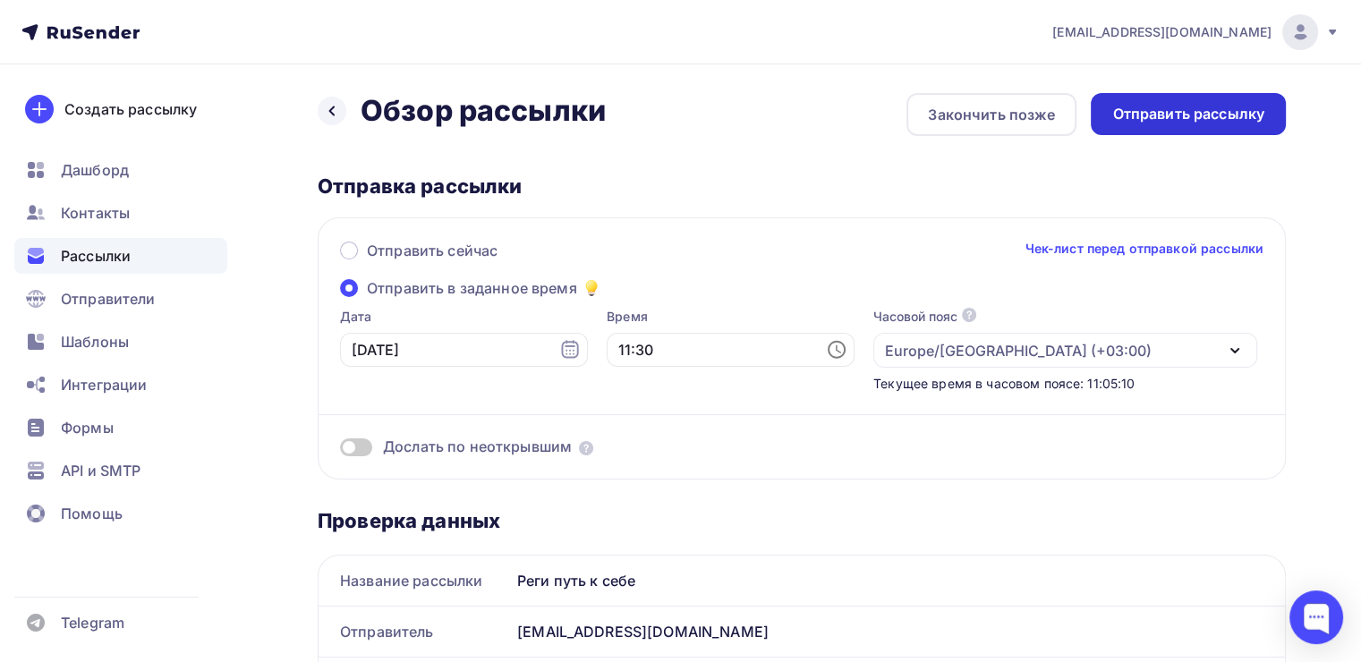
click at [1229, 129] on div "Отправить рассылку" at bounding box center [1187, 114] width 195 height 42
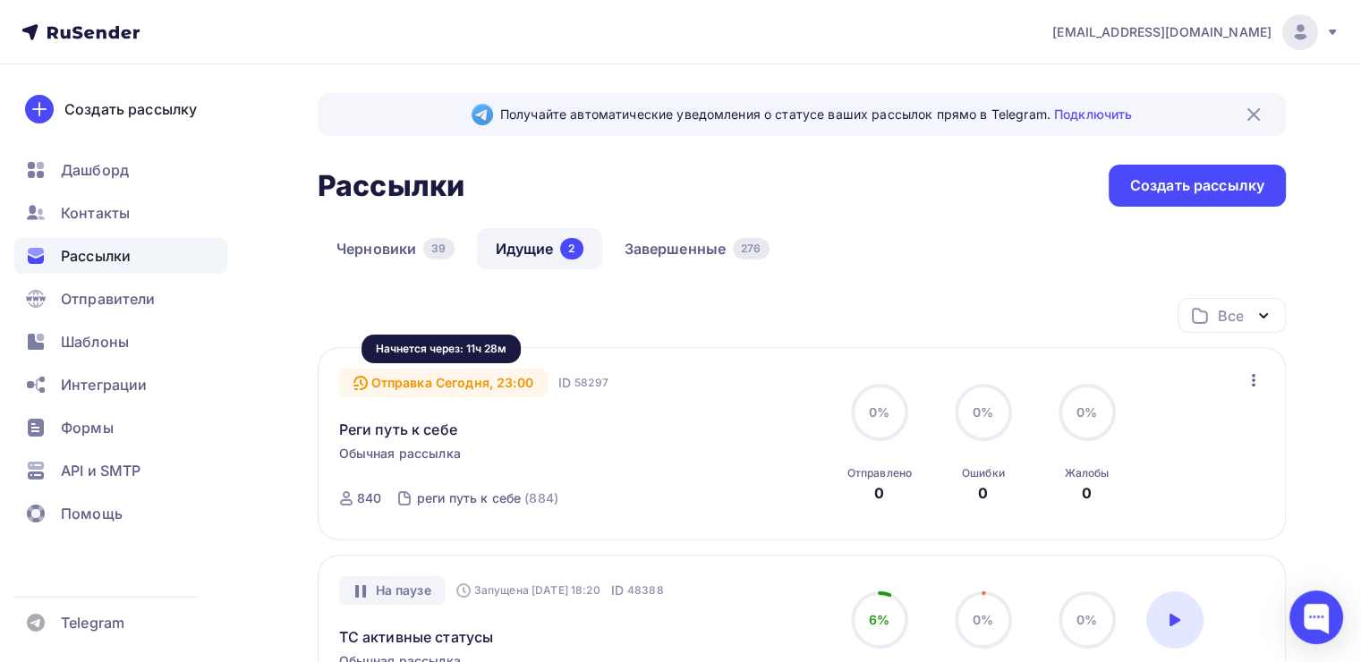
click at [504, 381] on div "Отправка Сегодня, 23:00" at bounding box center [443, 383] width 208 height 29
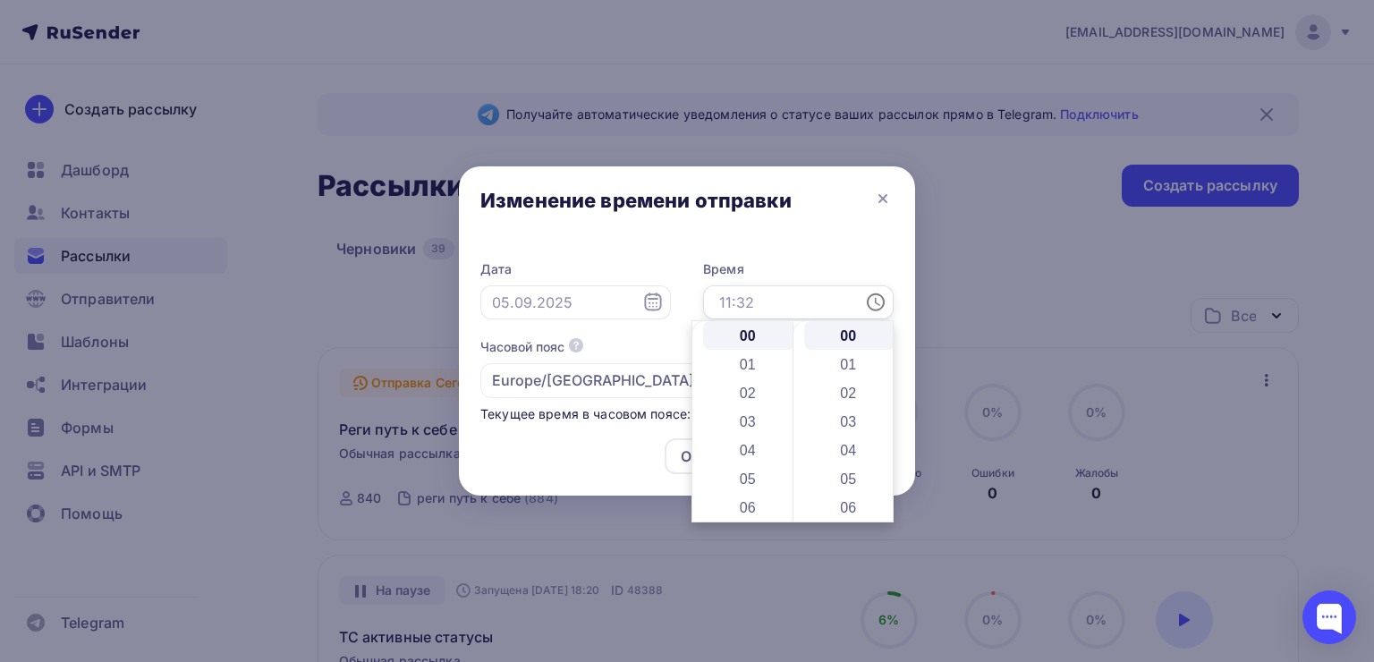
click at [759, 301] on input "text" at bounding box center [798, 302] width 191 height 34
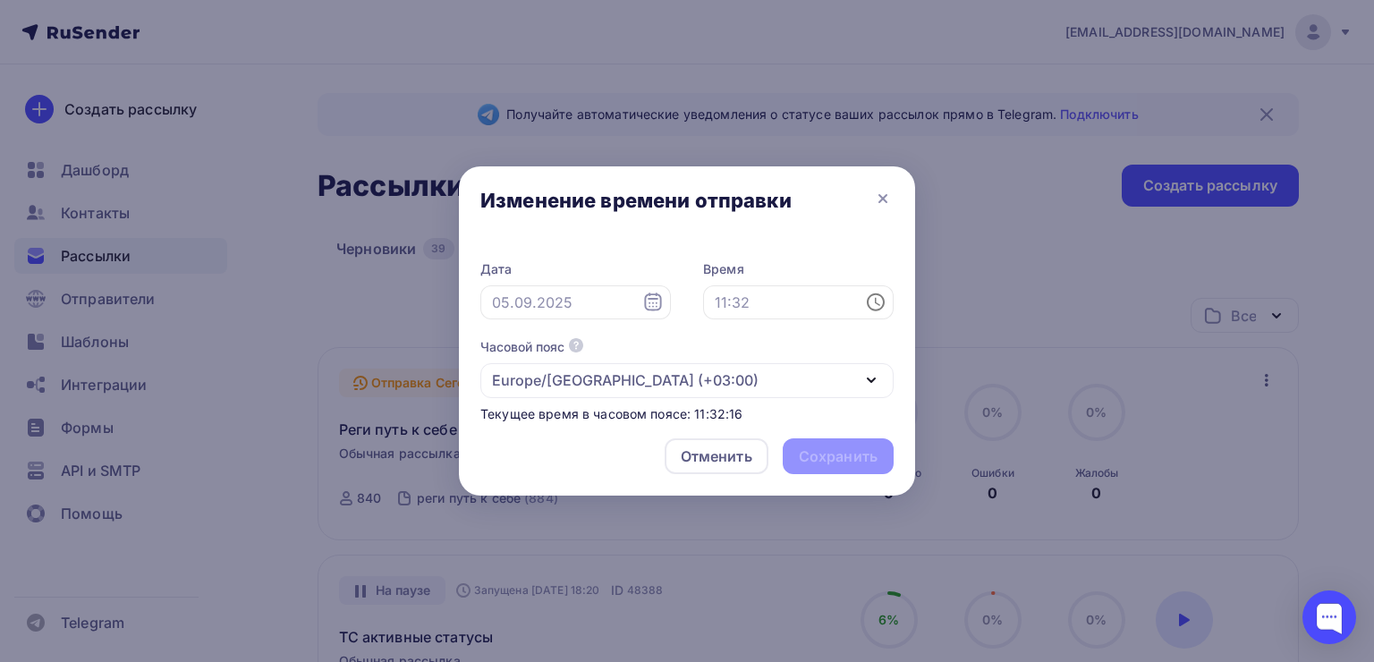
click at [683, 312] on div "Дата Время Часовой пояс По умолчанию используется часовой пояс из настроек ваше…" at bounding box center [686, 341] width 413 height 163
click at [663, 304] on icon at bounding box center [652, 302] width 21 height 21
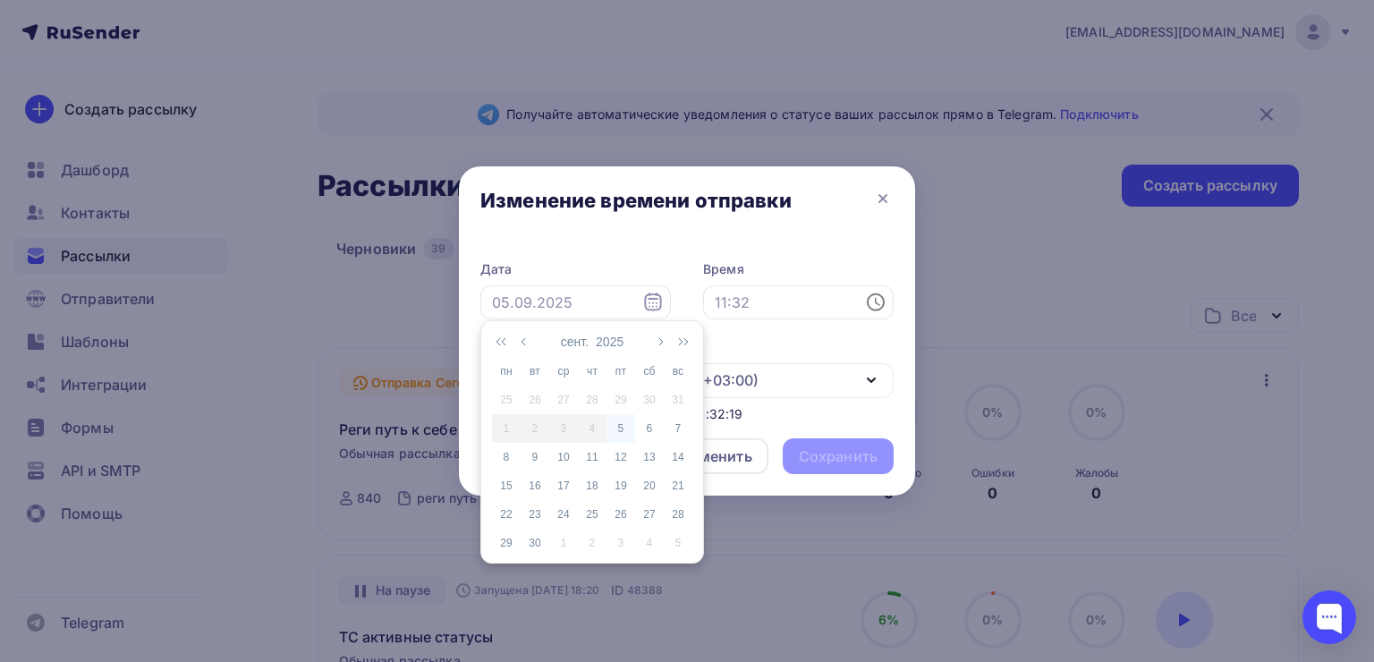
click at [619, 428] on div "5" at bounding box center [620, 428] width 29 height 16
type input "[DATE]"
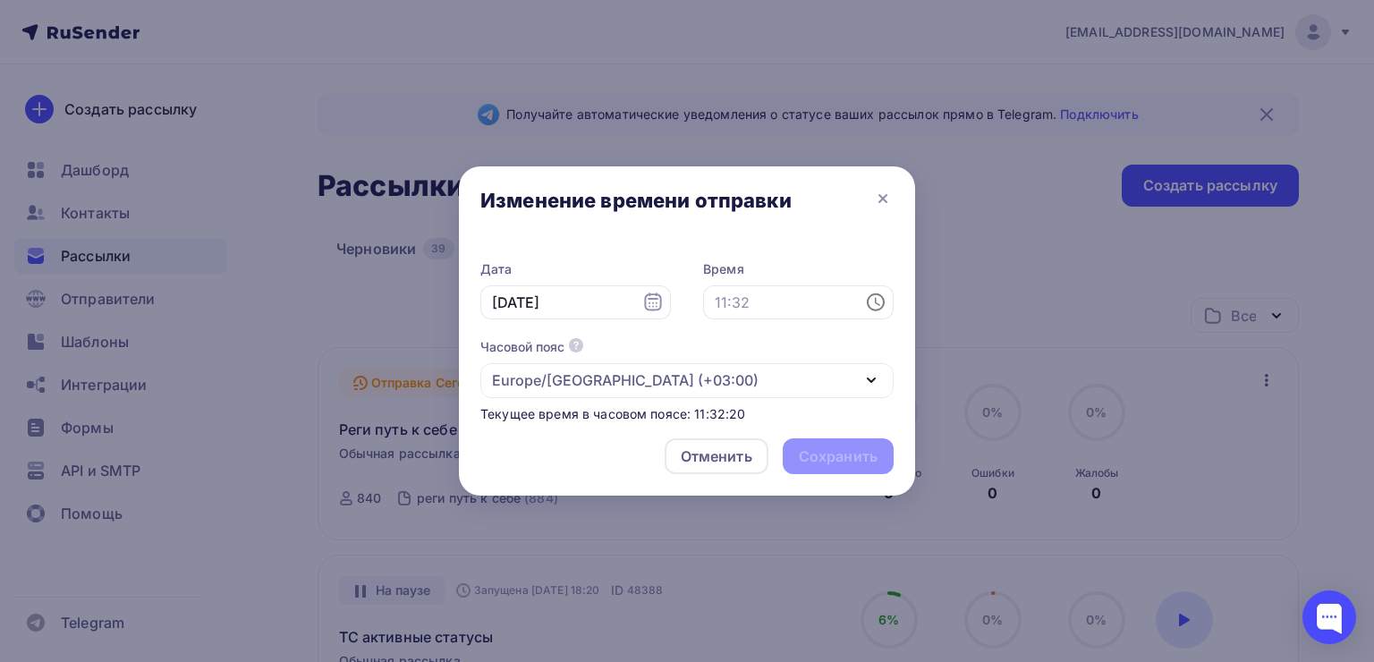
click at [877, 305] on icon at bounding box center [875, 302] width 21 height 21
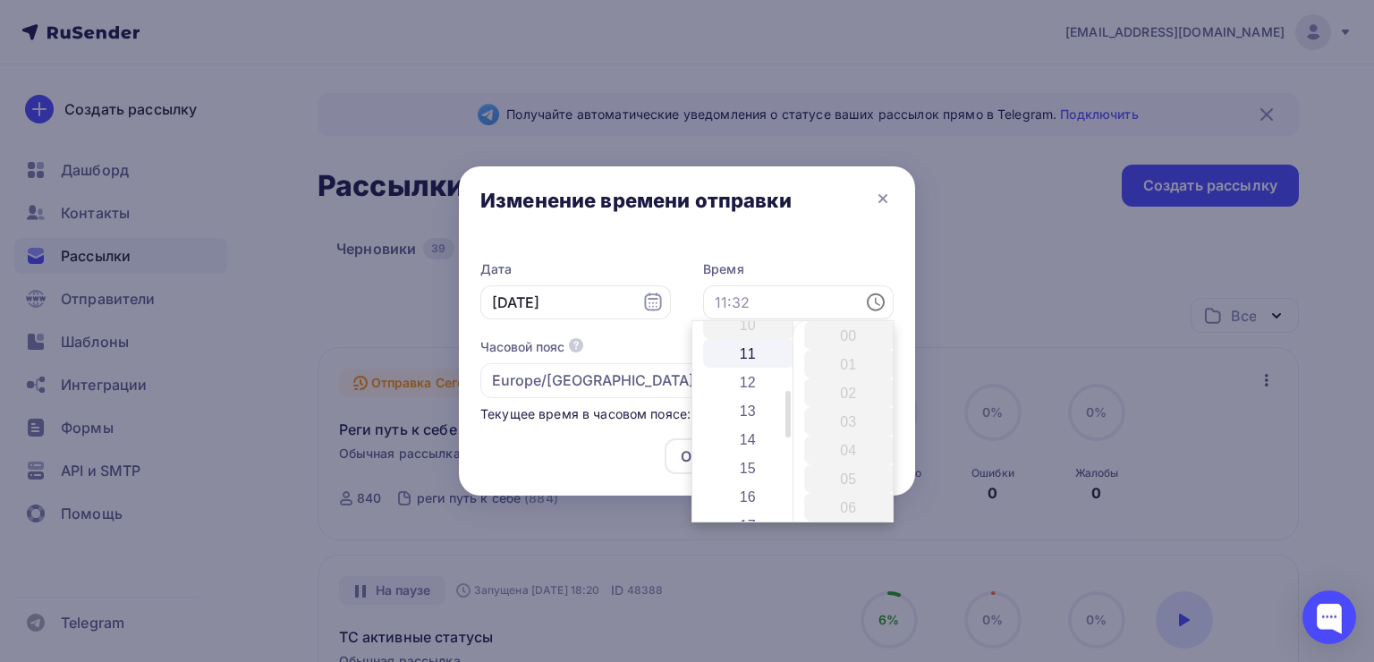
click at [752, 360] on li "11" at bounding box center [749, 353] width 92 height 29
click at [835, 383] on li "33" at bounding box center [850, 383] width 92 height 29
type input "11:33"
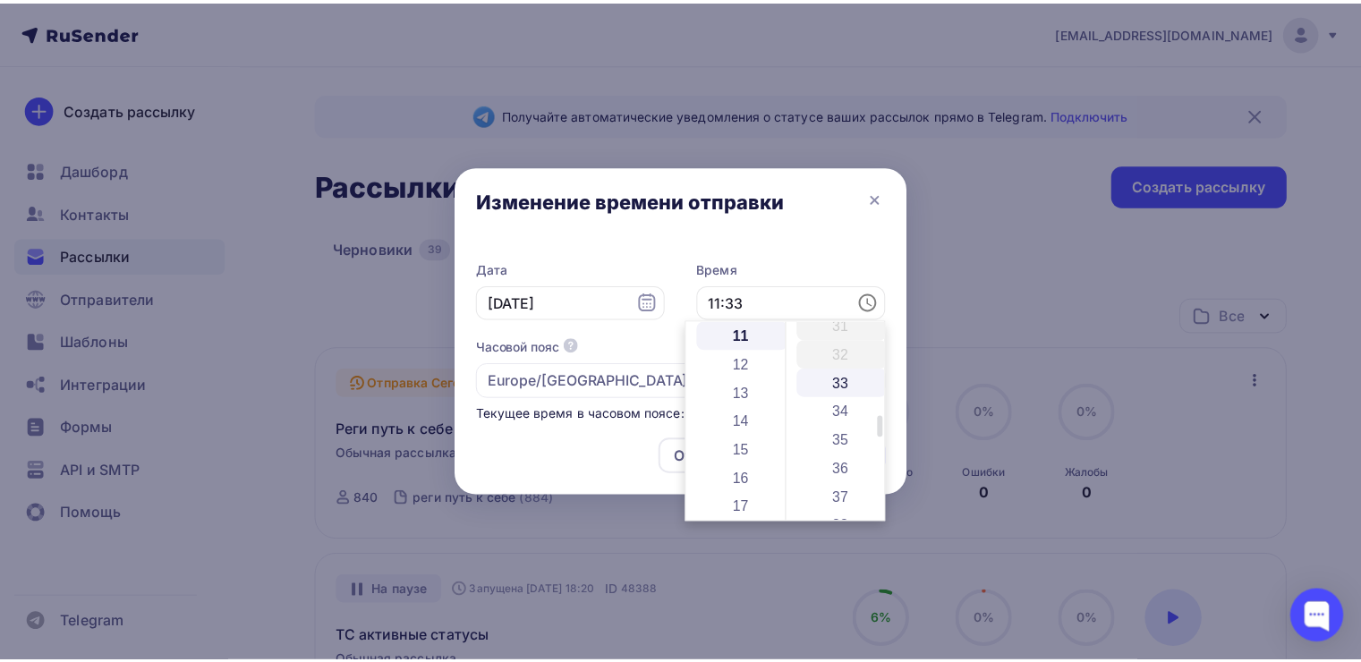
scroll to position [945, 0]
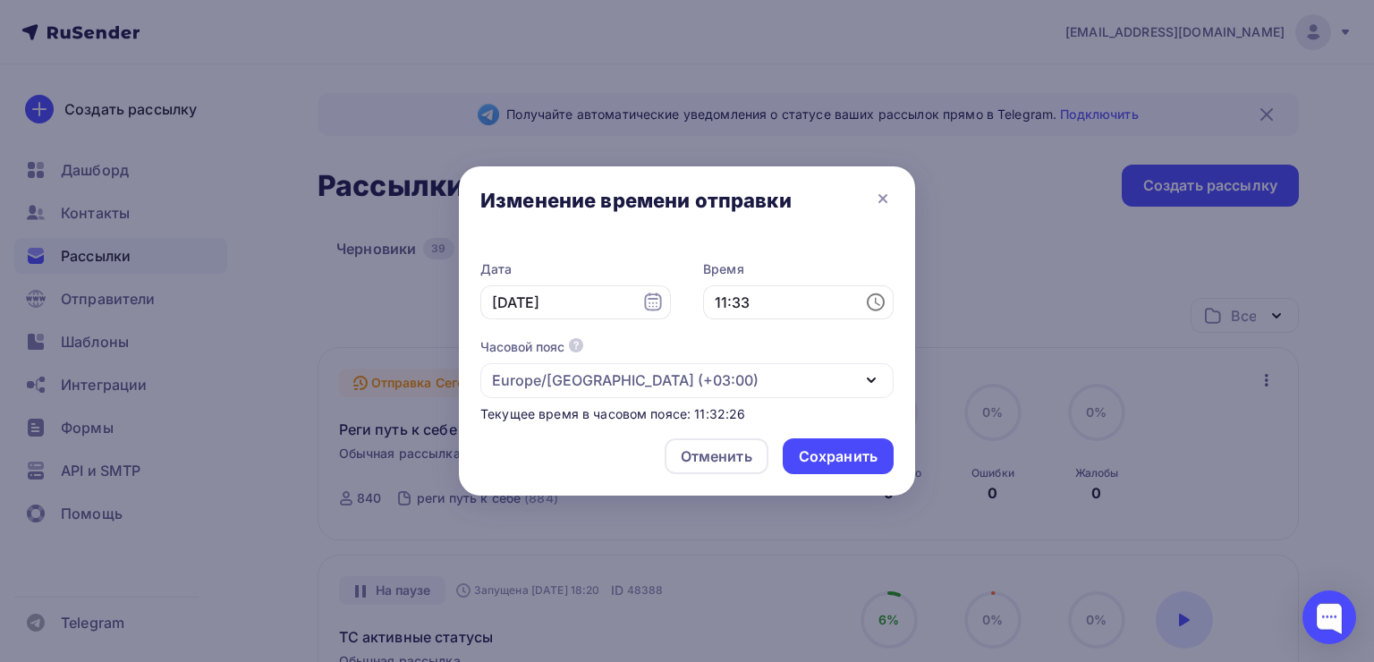
click at [644, 427] on div "Отменить Сохранить" at bounding box center [687, 460] width 456 height 72
click at [841, 457] on div "Сохранить" at bounding box center [838, 456] width 79 height 21
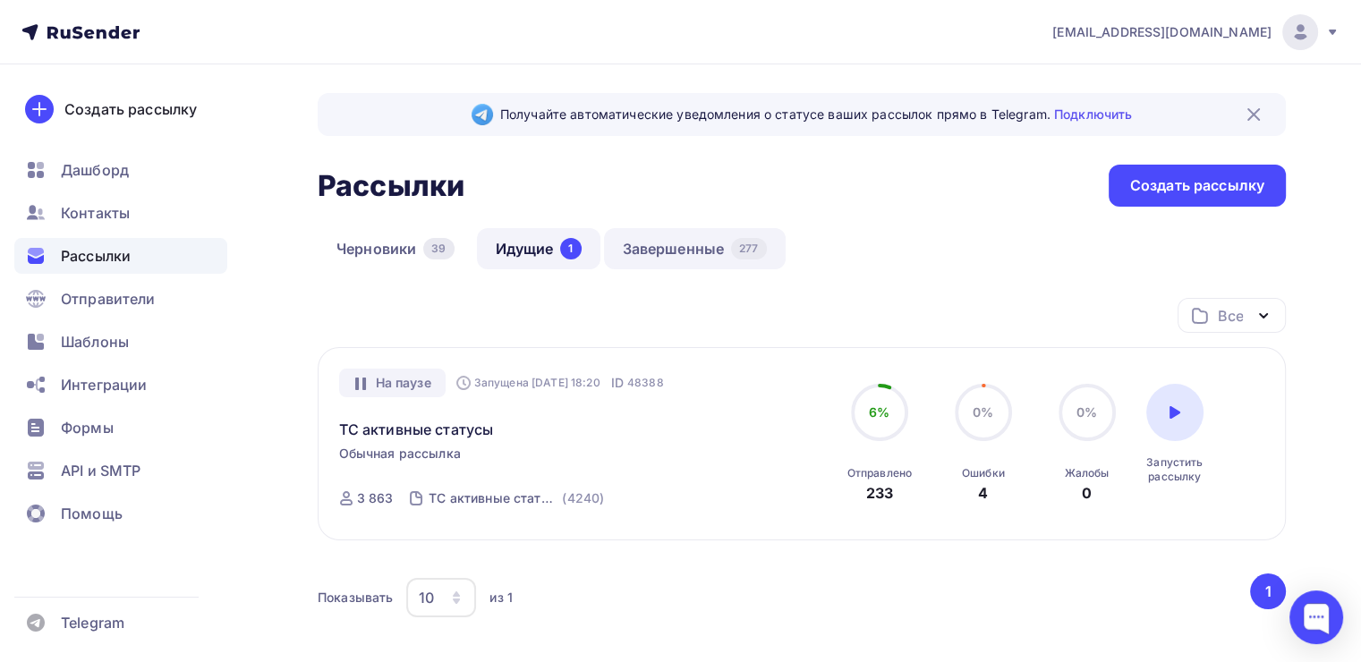
click at [674, 261] on link "Завершенные 277" at bounding box center [695, 248] width 182 height 41
